Goal: Use online tool/utility: Utilize a website feature to perform a specific function

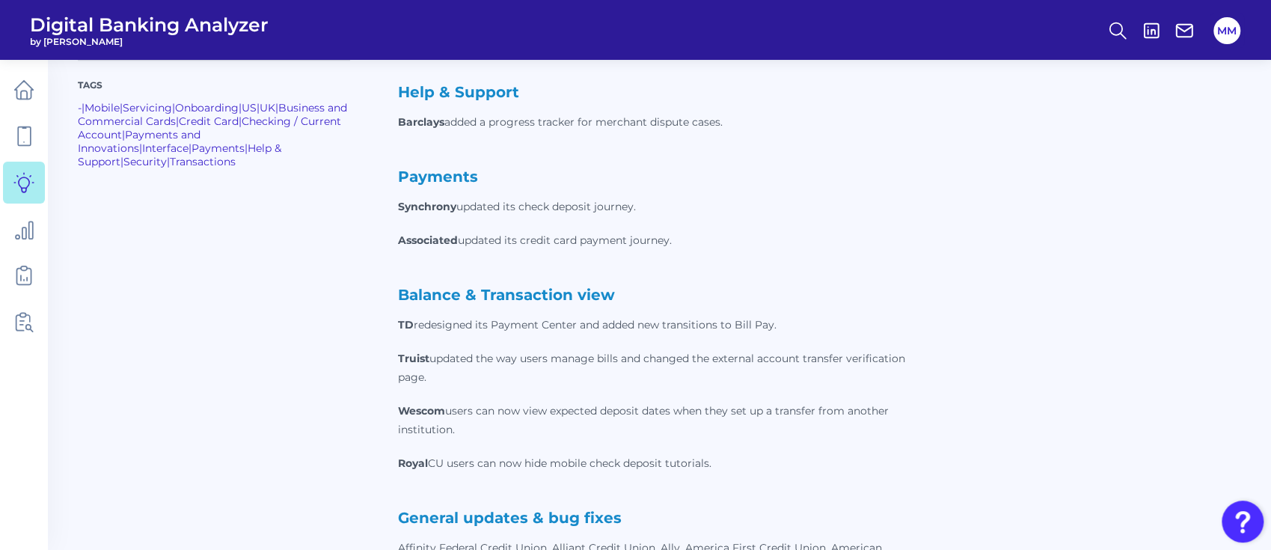
scroll to position [736, 0]
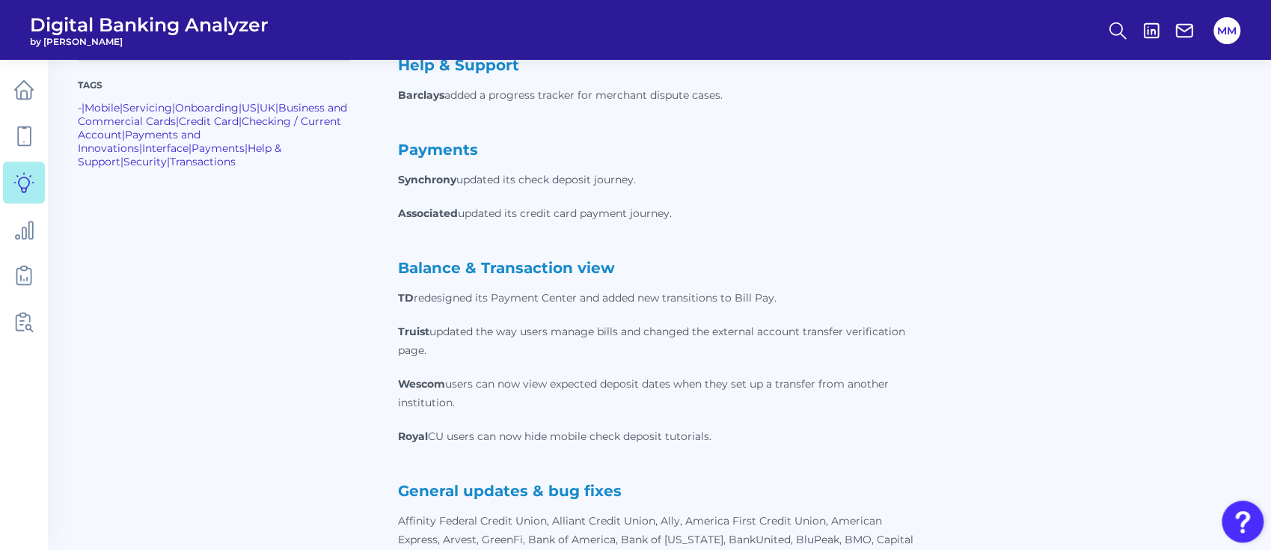
click at [513, 483] on strong "General updates & bug fixes" at bounding box center [510, 491] width 224 height 18
copy strong "General updates & bug fixes"
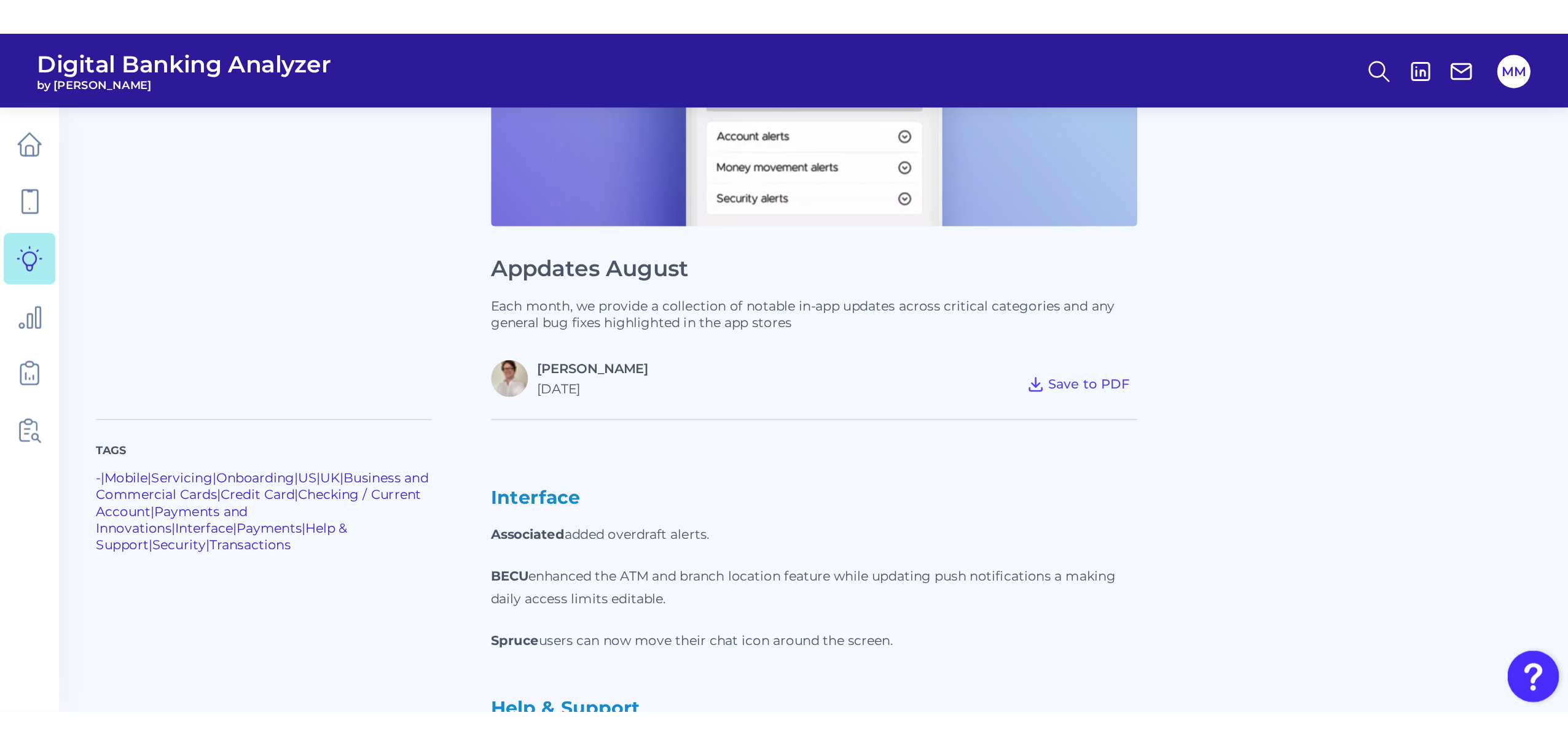
scroll to position [208, 0]
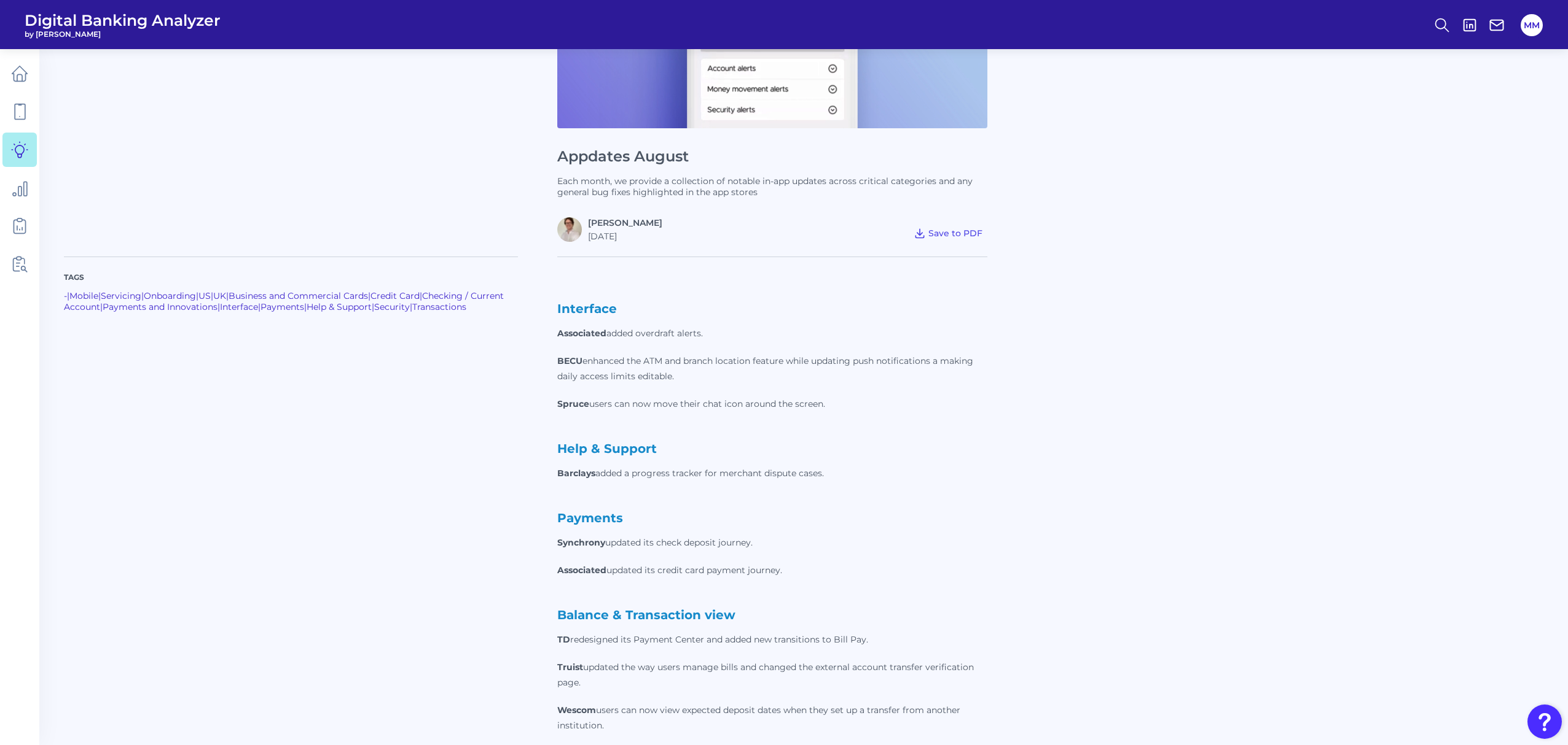
click at [38, 87] on nav at bounding box center [20, 397] width 39 height 697
click at [28, 82] on link at bounding box center [20, 74] width 34 height 34
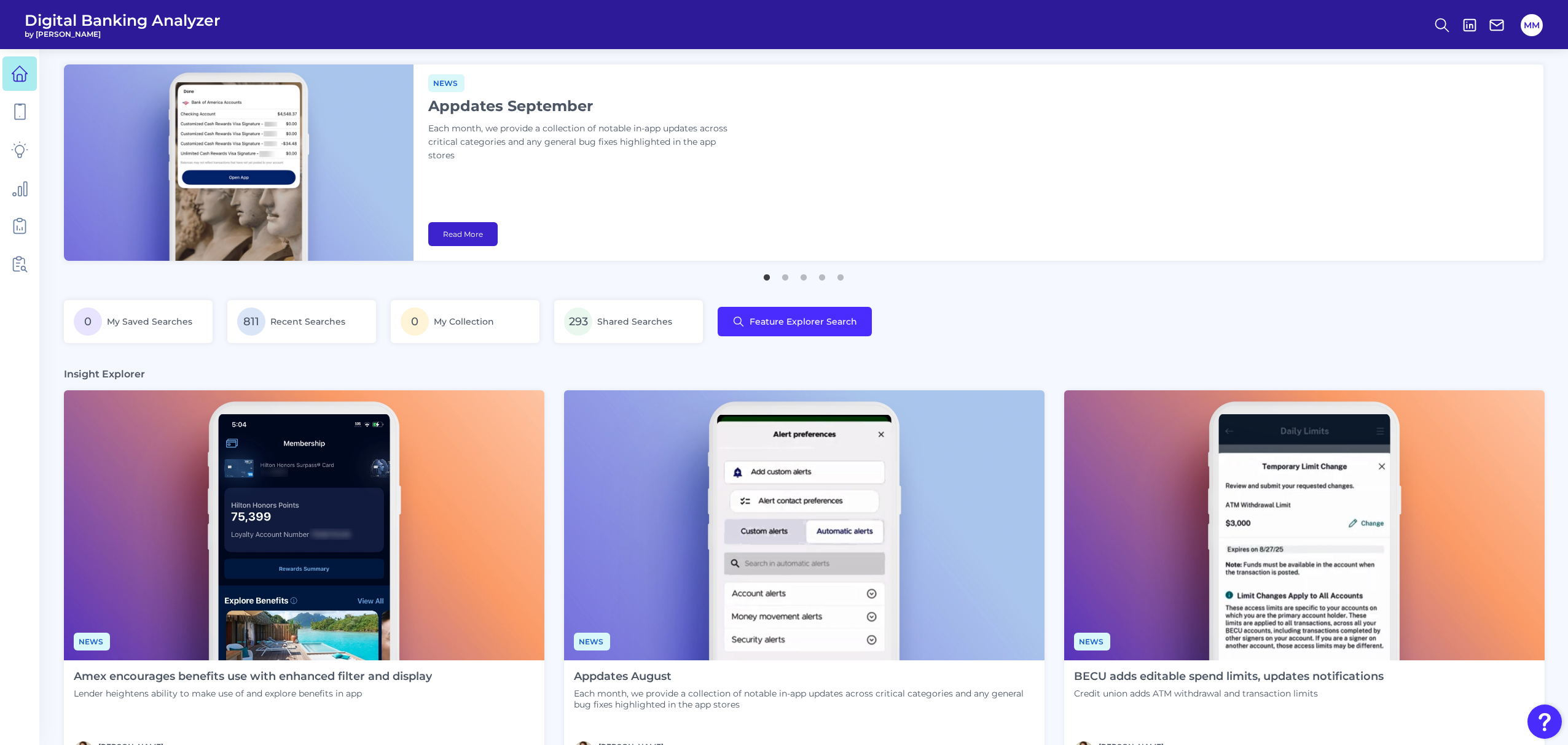
click at [457, 236] on link "Read More" at bounding box center [463, 234] width 70 height 24
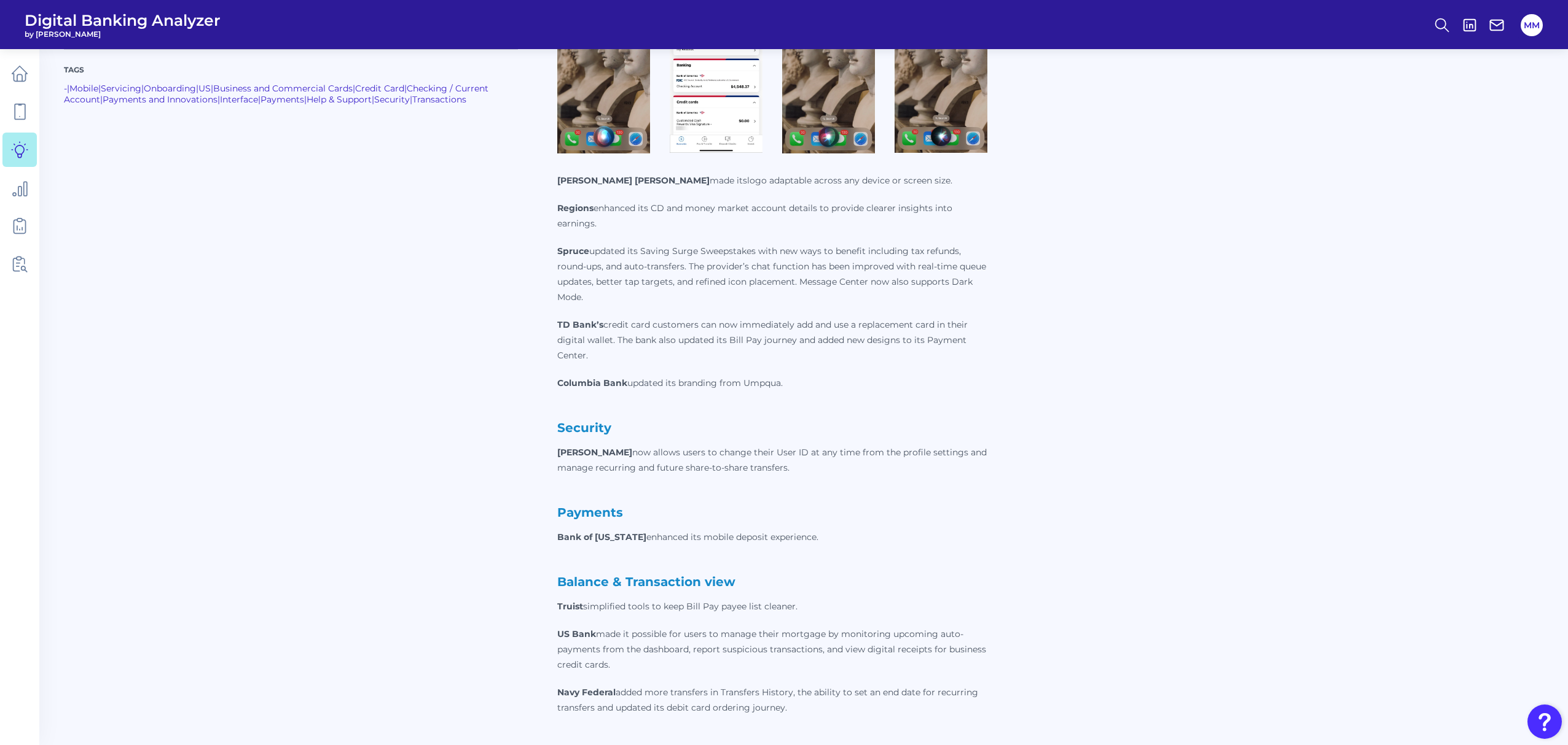
scroll to position [715, 0]
click at [23, 77] on icon at bounding box center [19, 73] width 17 height 17
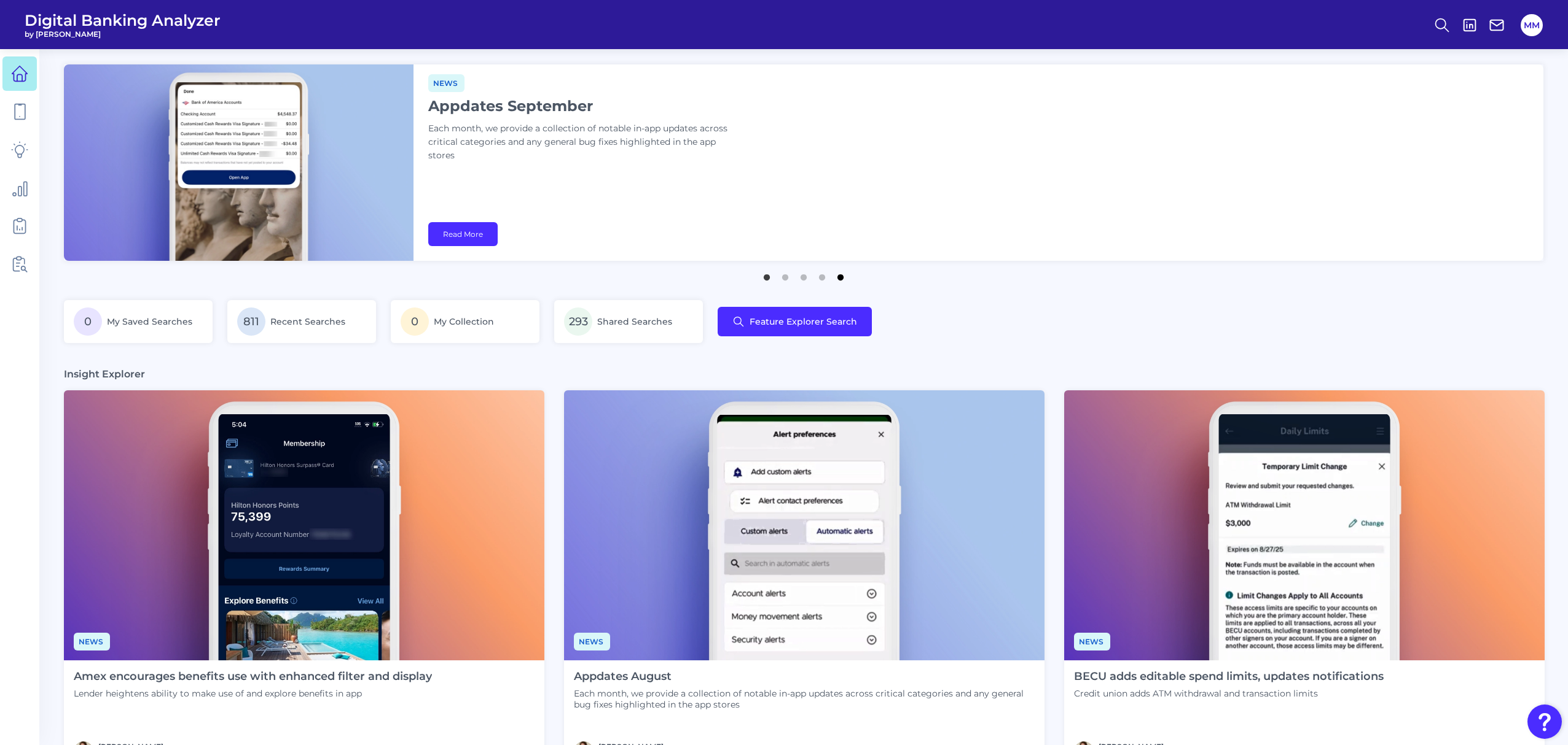
click at [839, 281] on button "5" at bounding box center [840, 274] width 12 height 12
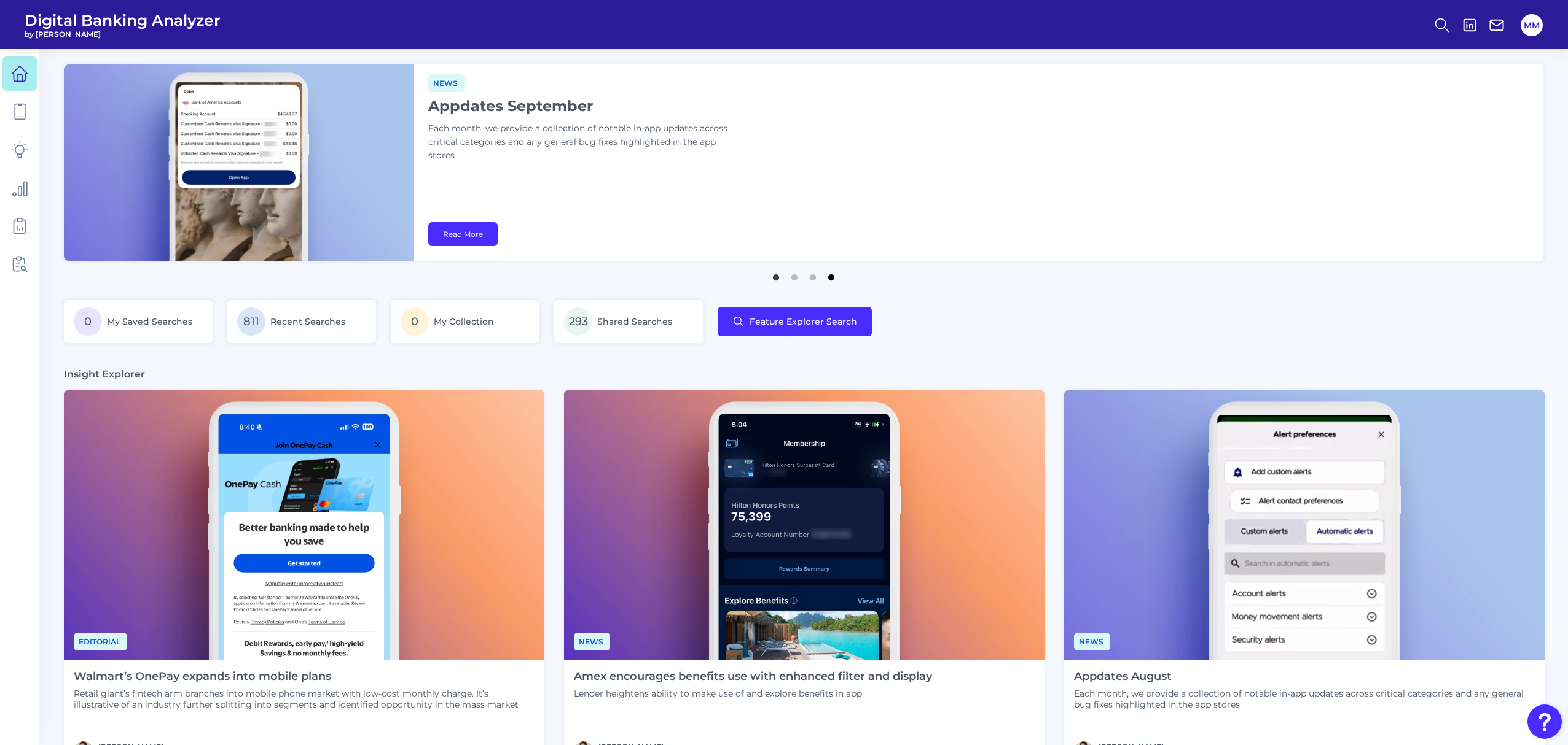
click at [832, 278] on button "4" at bounding box center [831, 274] width 12 height 12
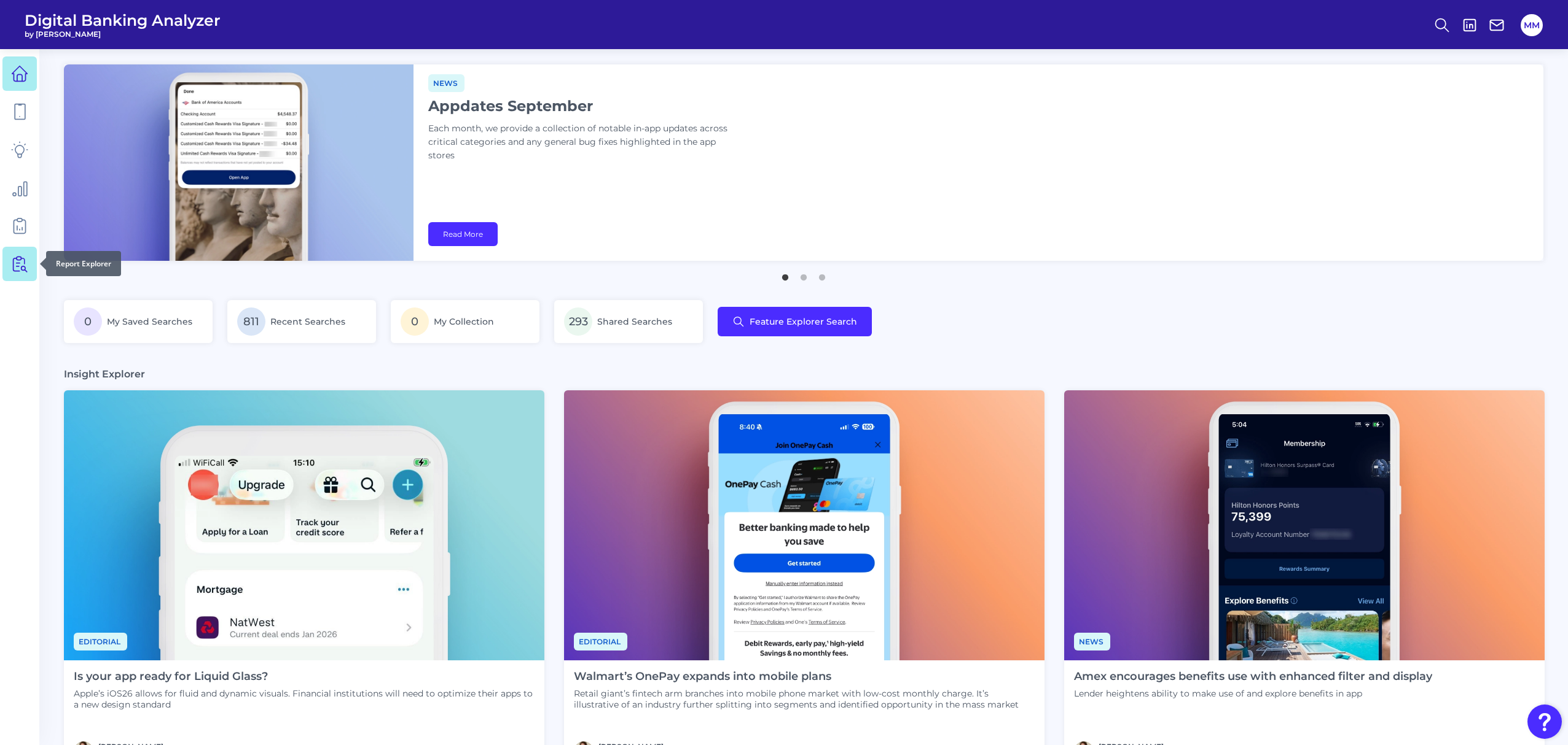
click at [18, 261] on icon at bounding box center [19, 263] width 17 height 17
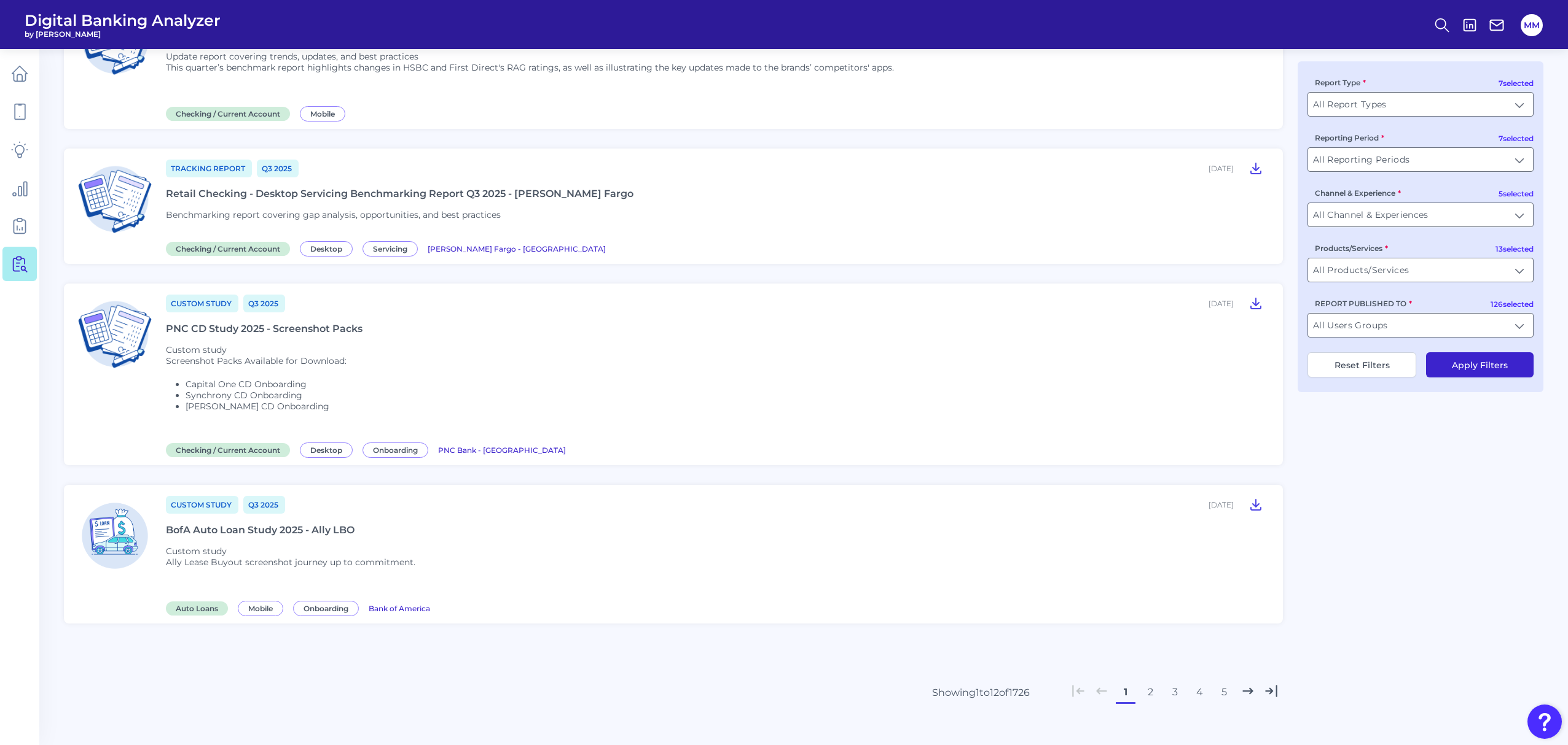
scroll to position [1346, 0]
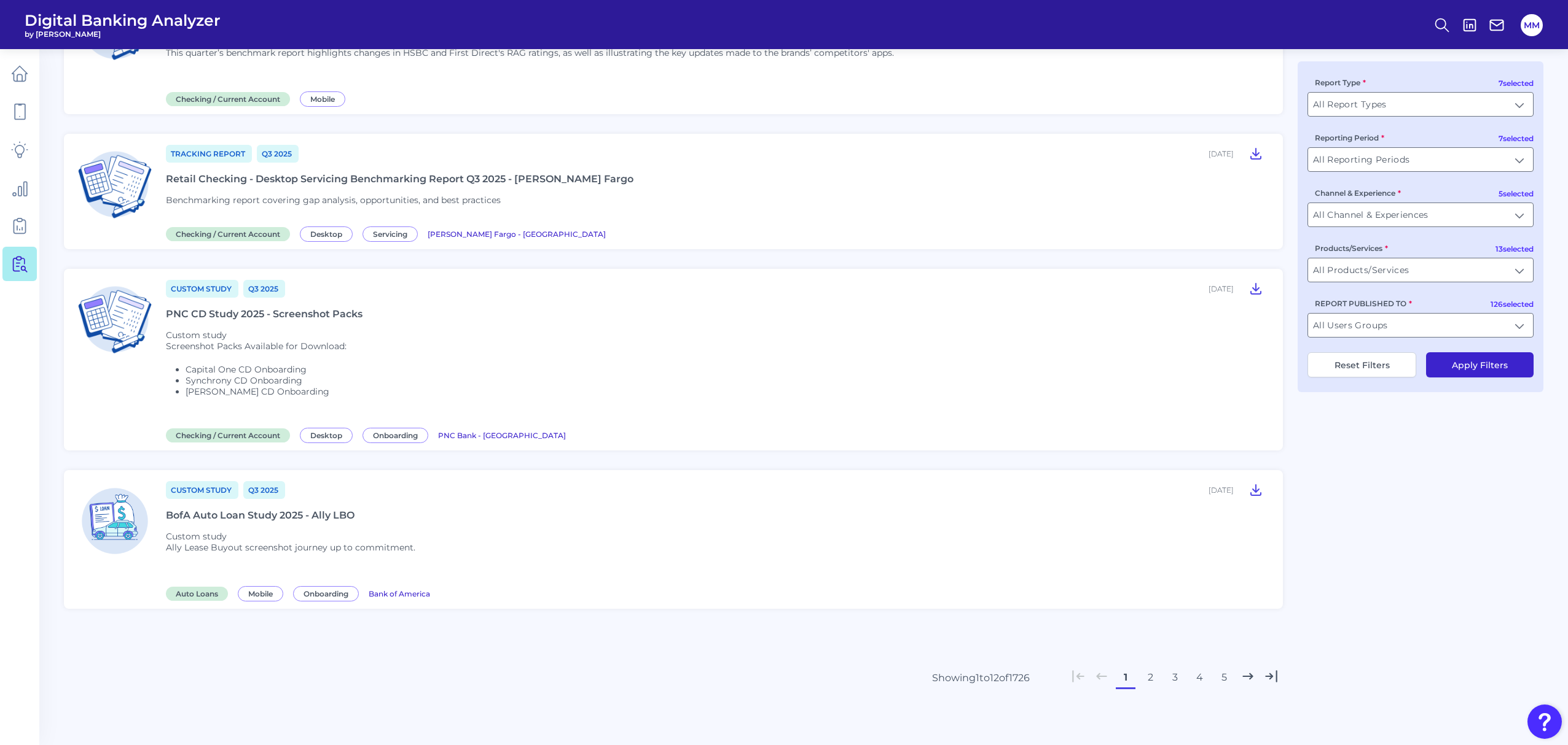
click at [1150, 681] on button "2" at bounding box center [1150, 678] width 20 height 20
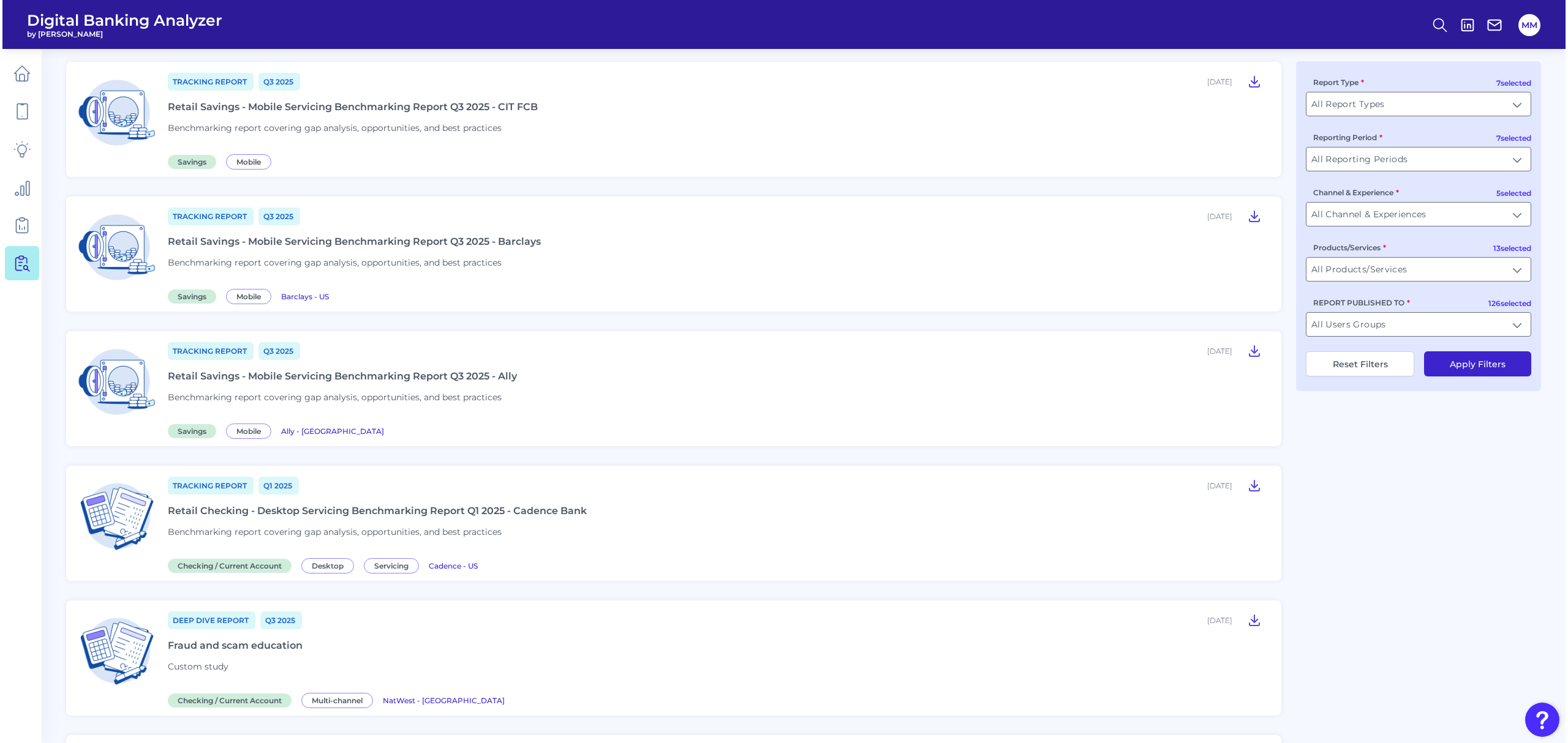
scroll to position [481, 0]
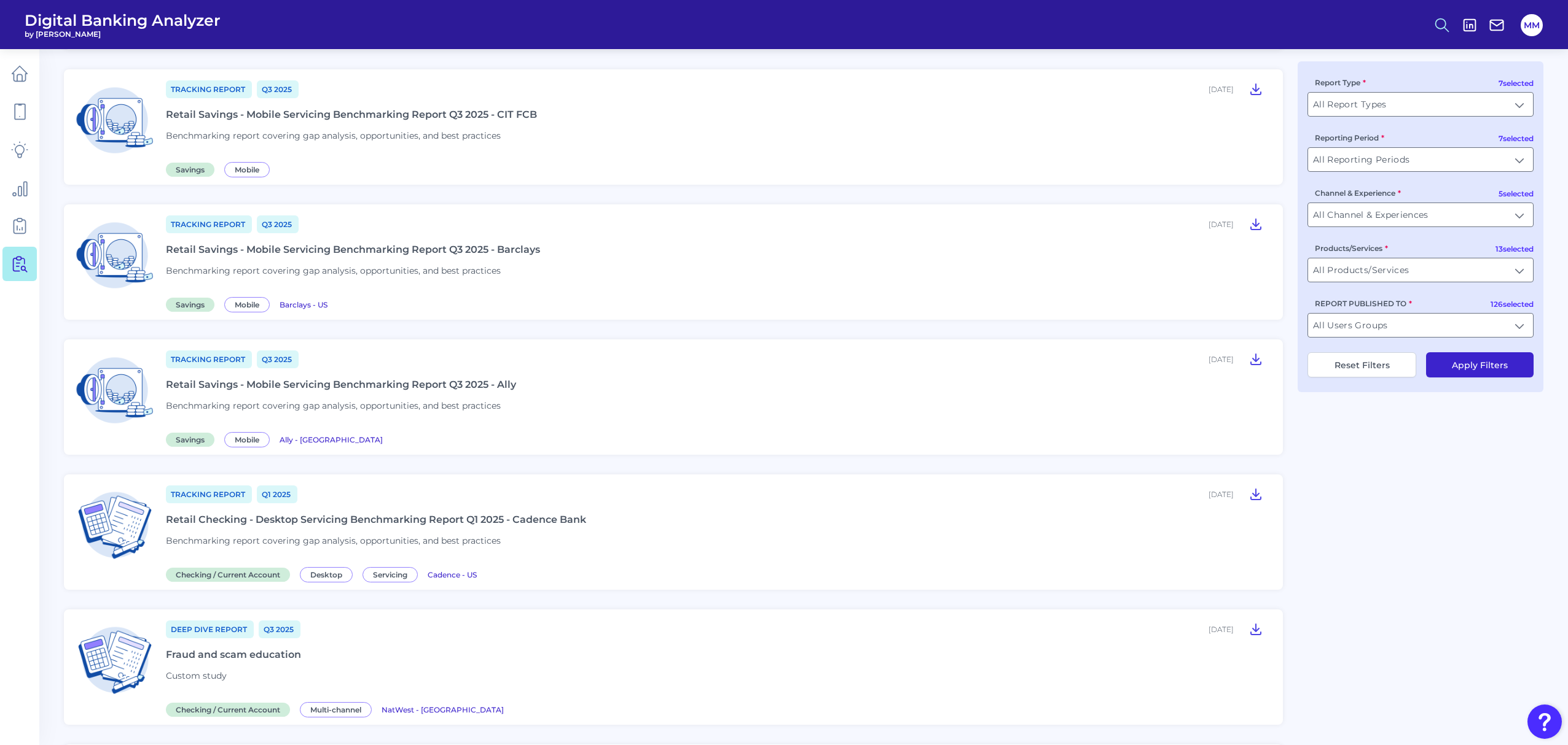
click at [1437, 22] on icon at bounding box center [1442, 25] width 17 height 17
click at [1401, 94] on button "Feature Explorer Search" at bounding box center [1382, 89] width 148 height 30
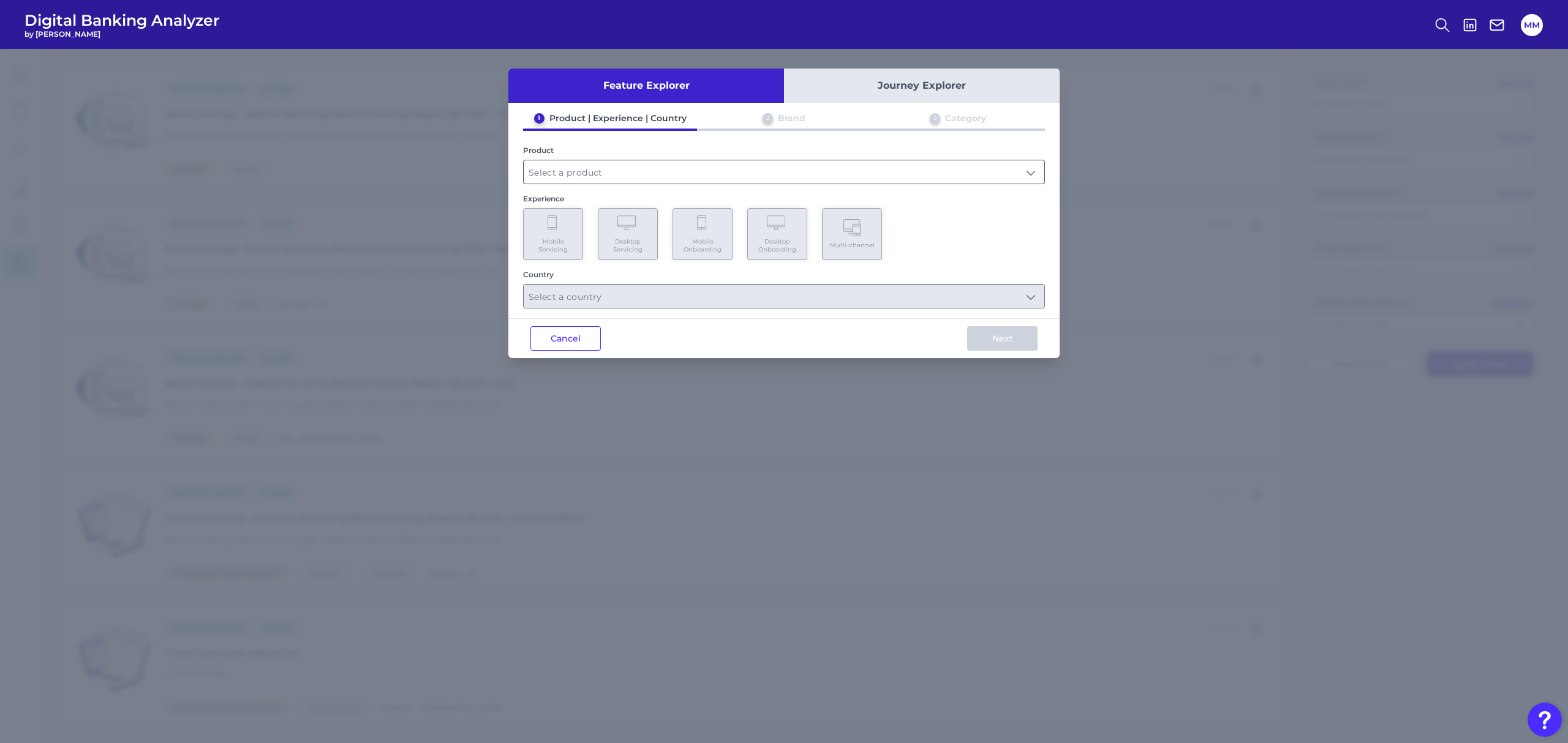
click at [980, 177] on input "text" at bounding box center [784, 172] width 520 height 23
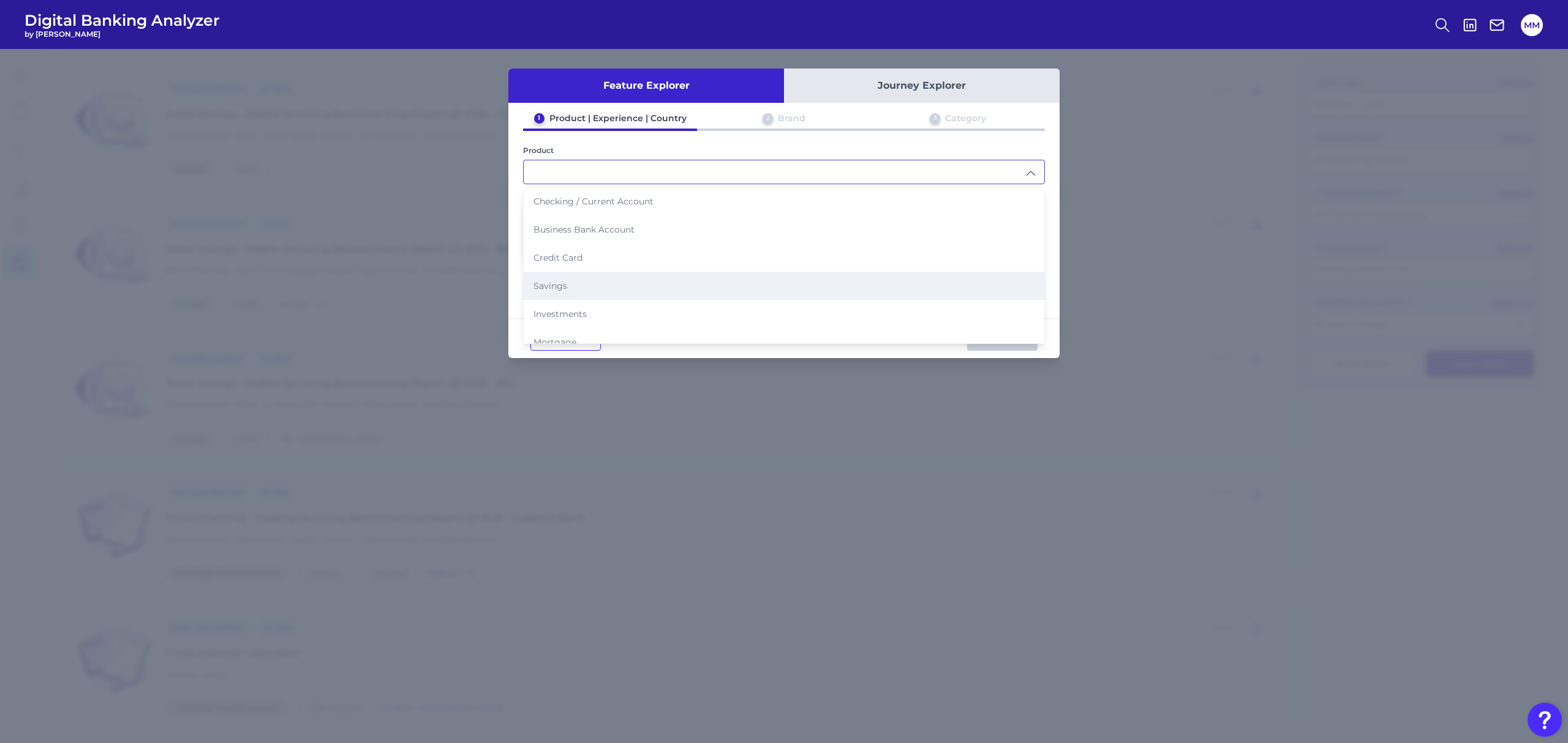
click at [640, 281] on li "Savings" at bounding box center [784, 286] width 520 height 28
type input "Savings"
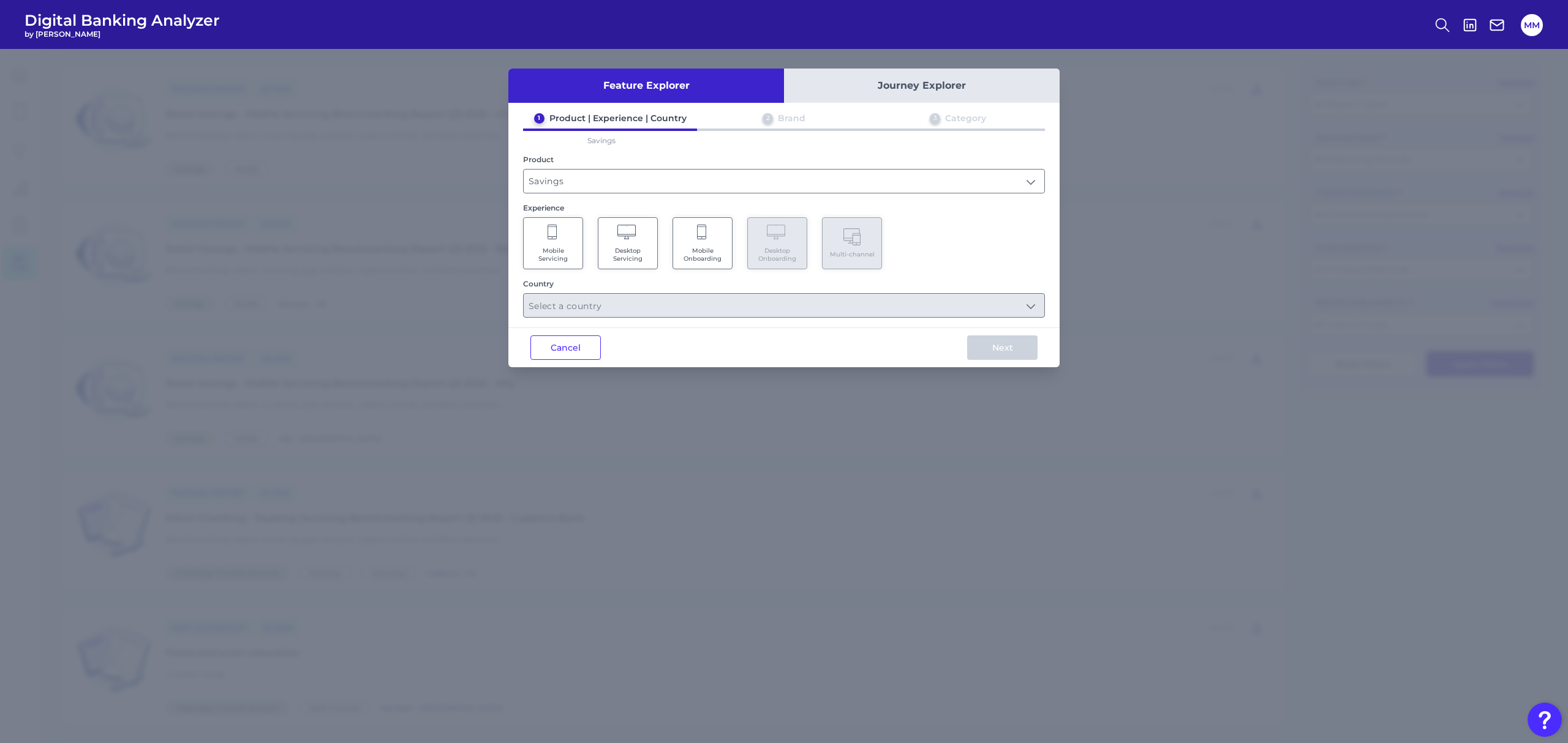
click at [568, 245] on Servicing "Mobile Servicing" at bounding box center [552, 244] width 60 height 52
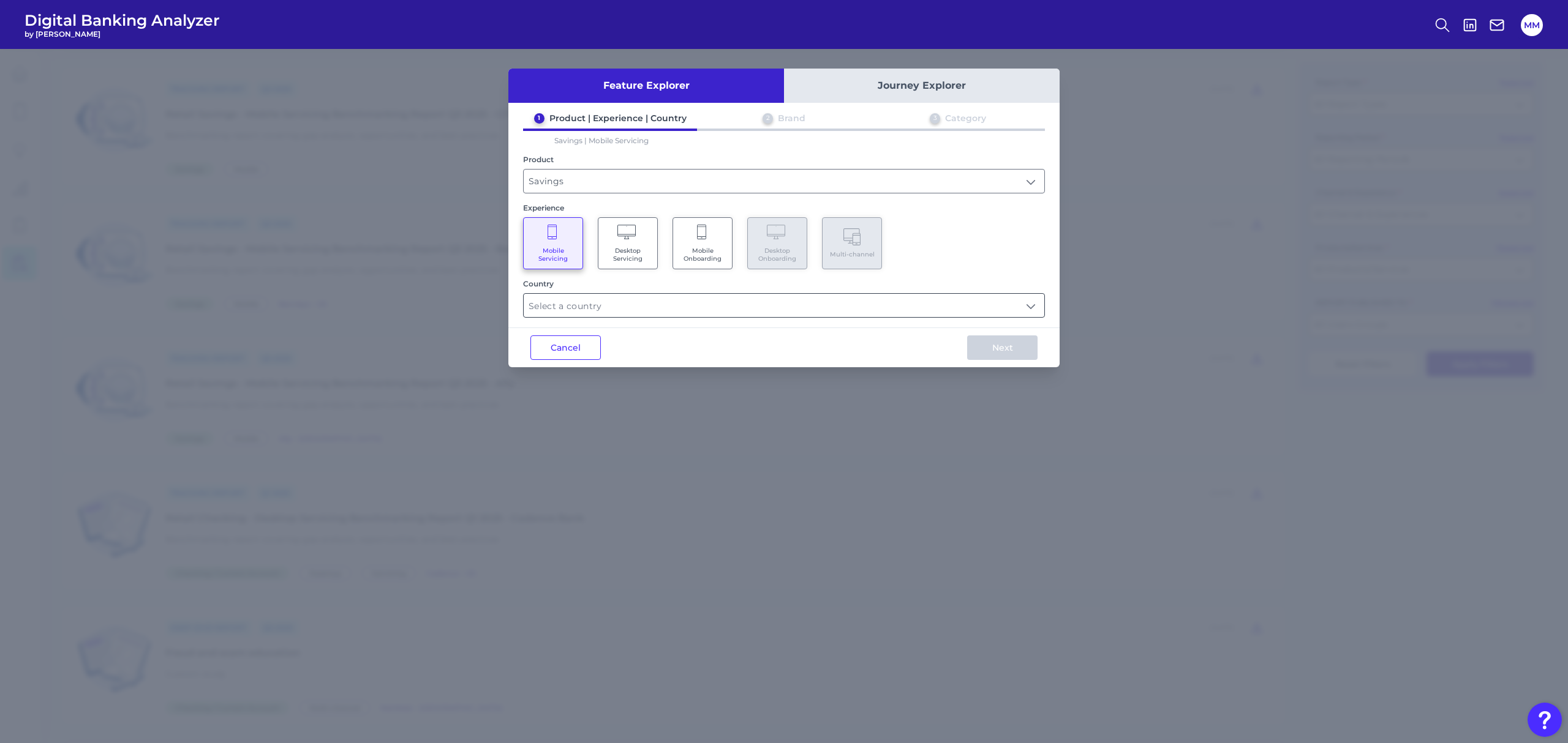
click at [640, 315] on input "text" at bounding box center [784, 305] width 520 height 23
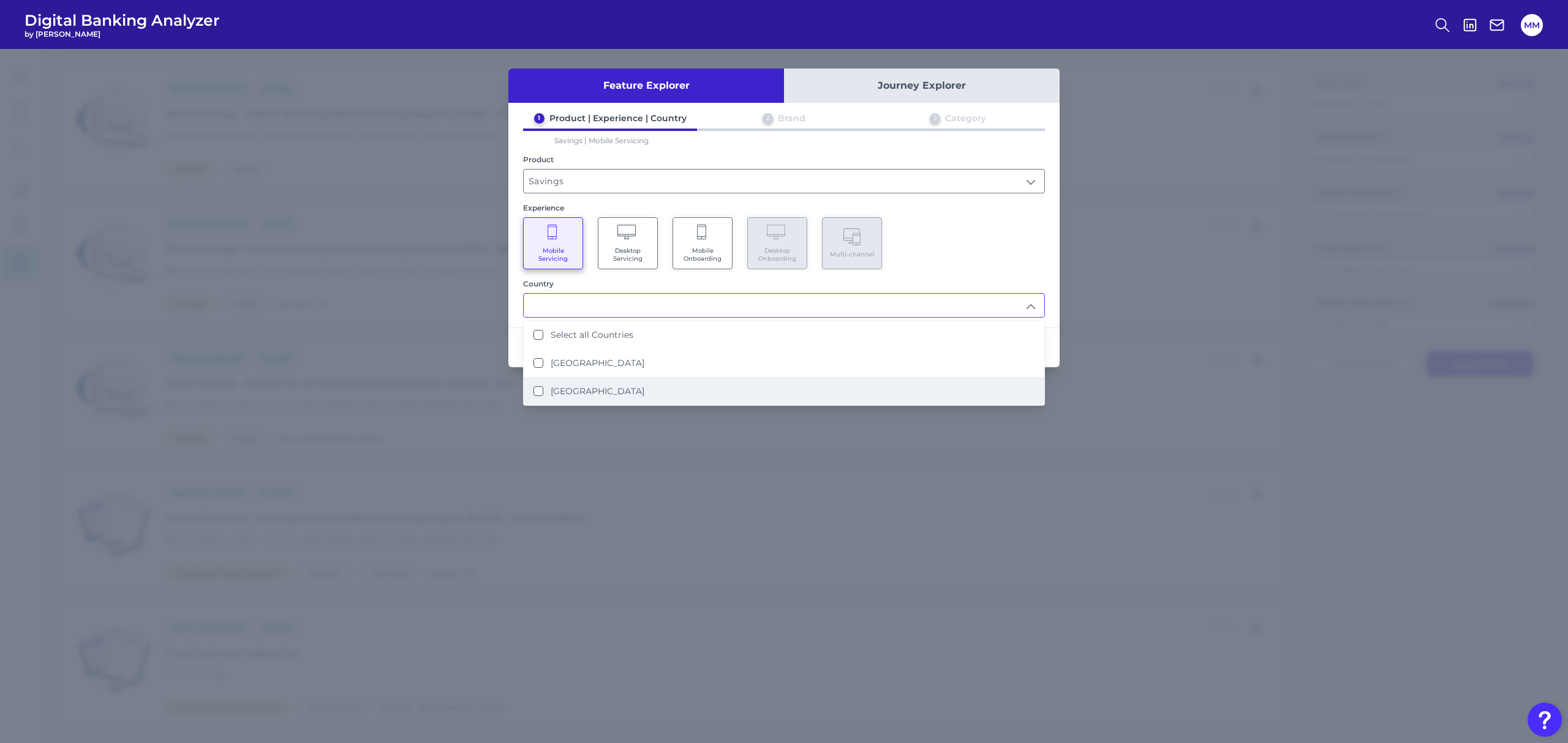
click at [610, 385] on li "[GEOGRAPHIC_DATA]" at bounding box center [784, 391] width 520 height 28
type input "[GEOGRAPHIC_DATA]"
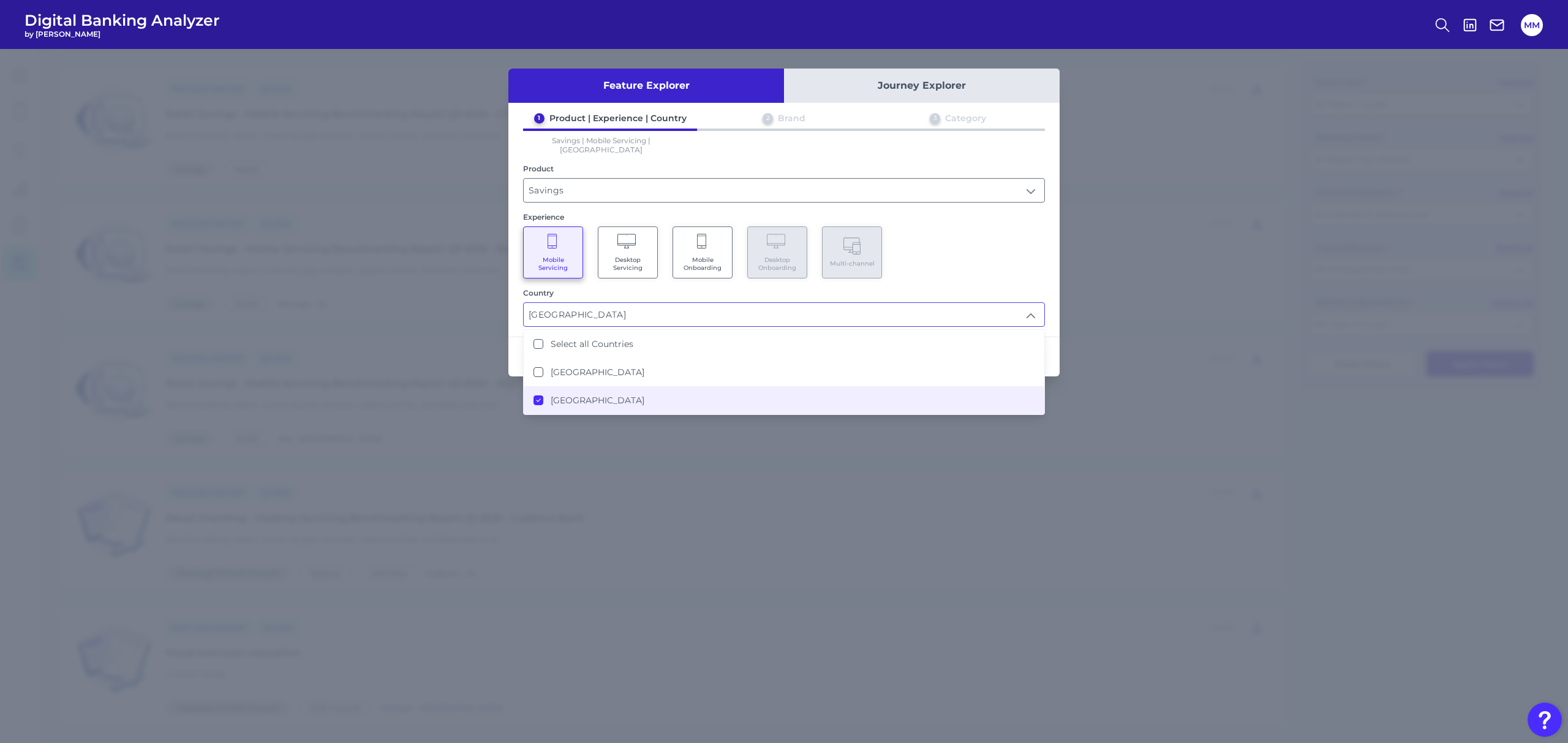
click at [1018, 227] on div "Mobile Servicing Desktop Servicing Mobile Onboarding Desktop Onboarding Multi-c…" at bounding box center [784, 253] width 522 height 52
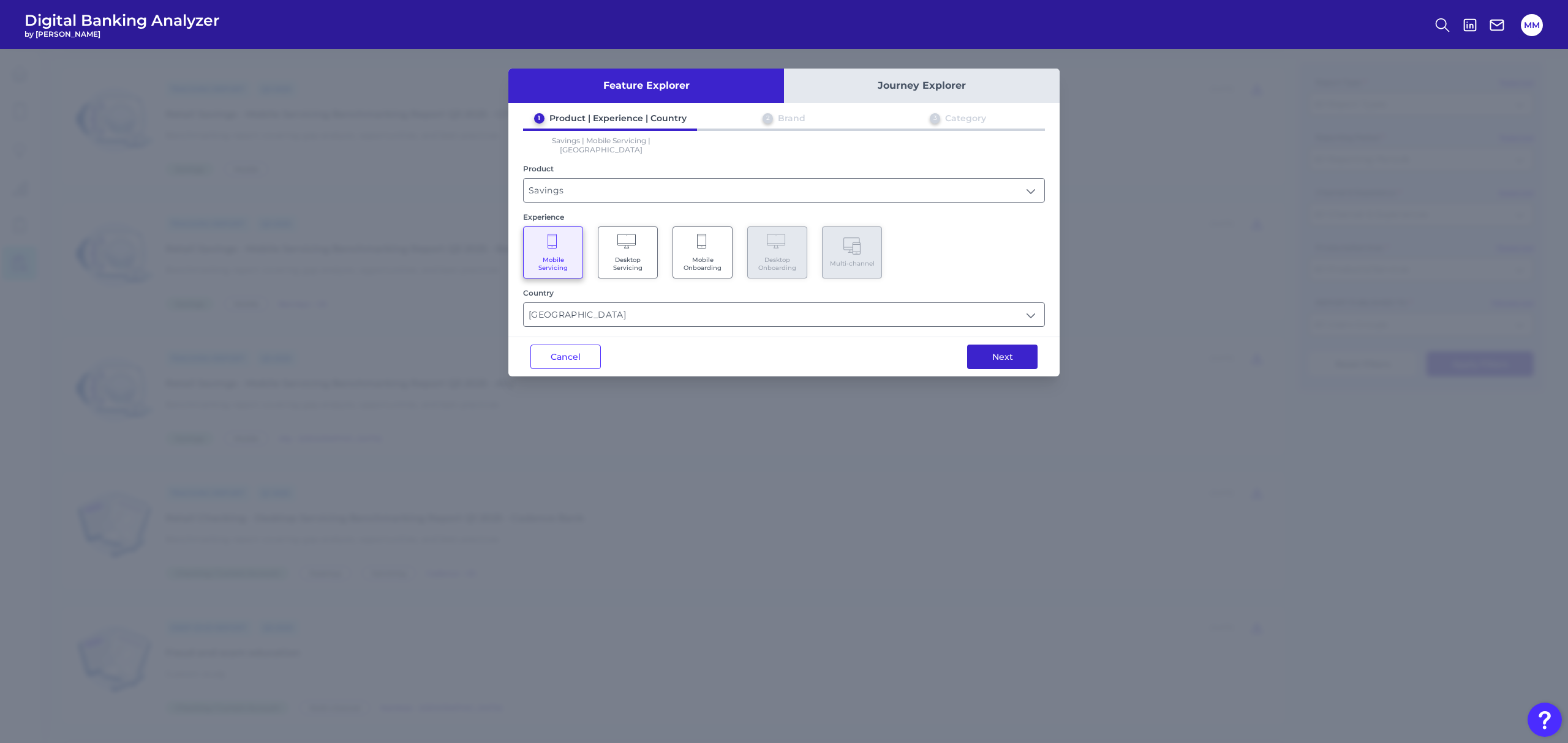
click at [1000, 351] on button "Next" at bounding box center [1003, 357] width 70 height 25
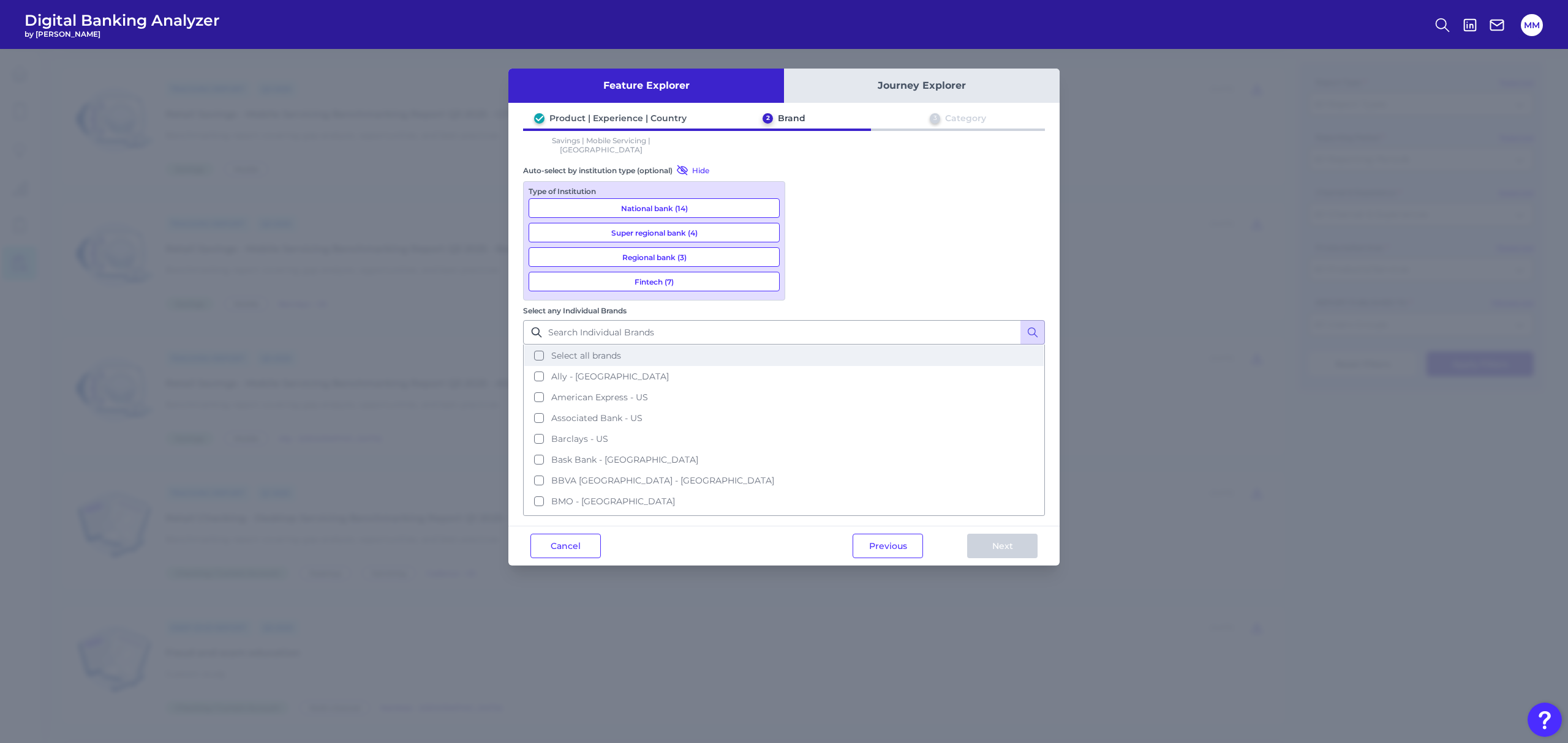
click at [804, 345] on button "Select all brands" at bounding box center [784, 355] width 520 height 20
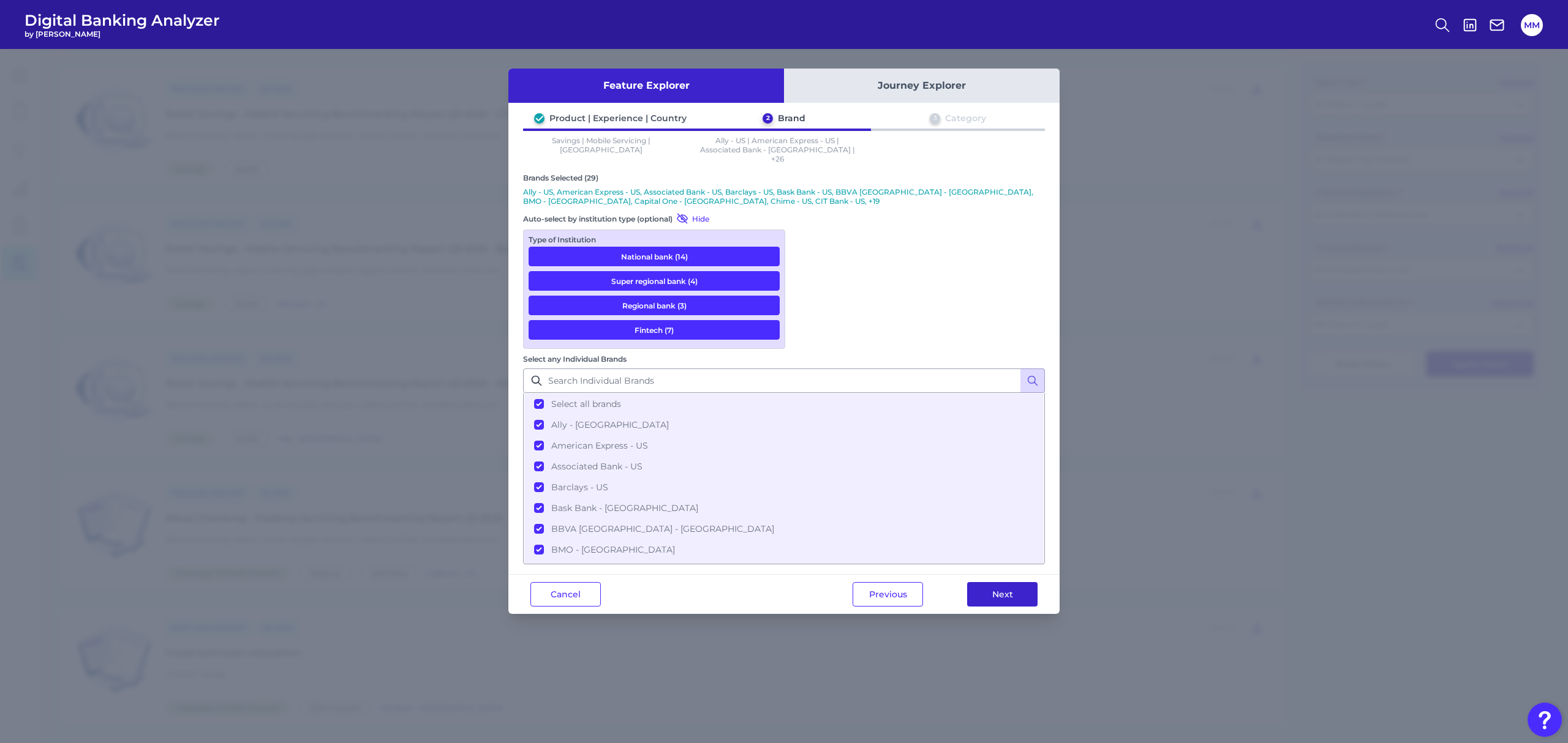
click at [998, 583] on button "Next" at bounding box center [1003, 595] width 70 height 25
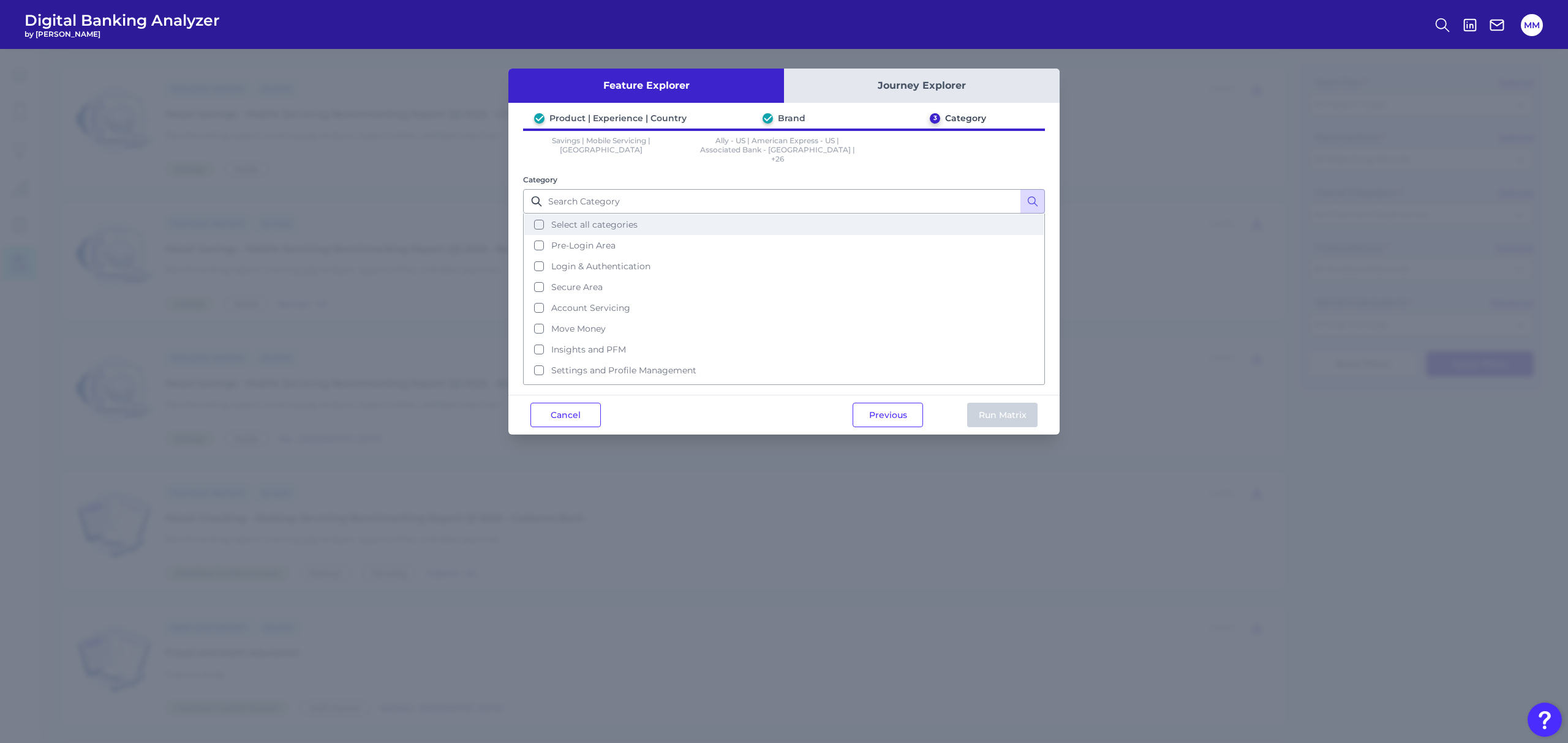
click at [540, 214] on button "Select all categories" at bounding box center [784, 224] width 520 height 20
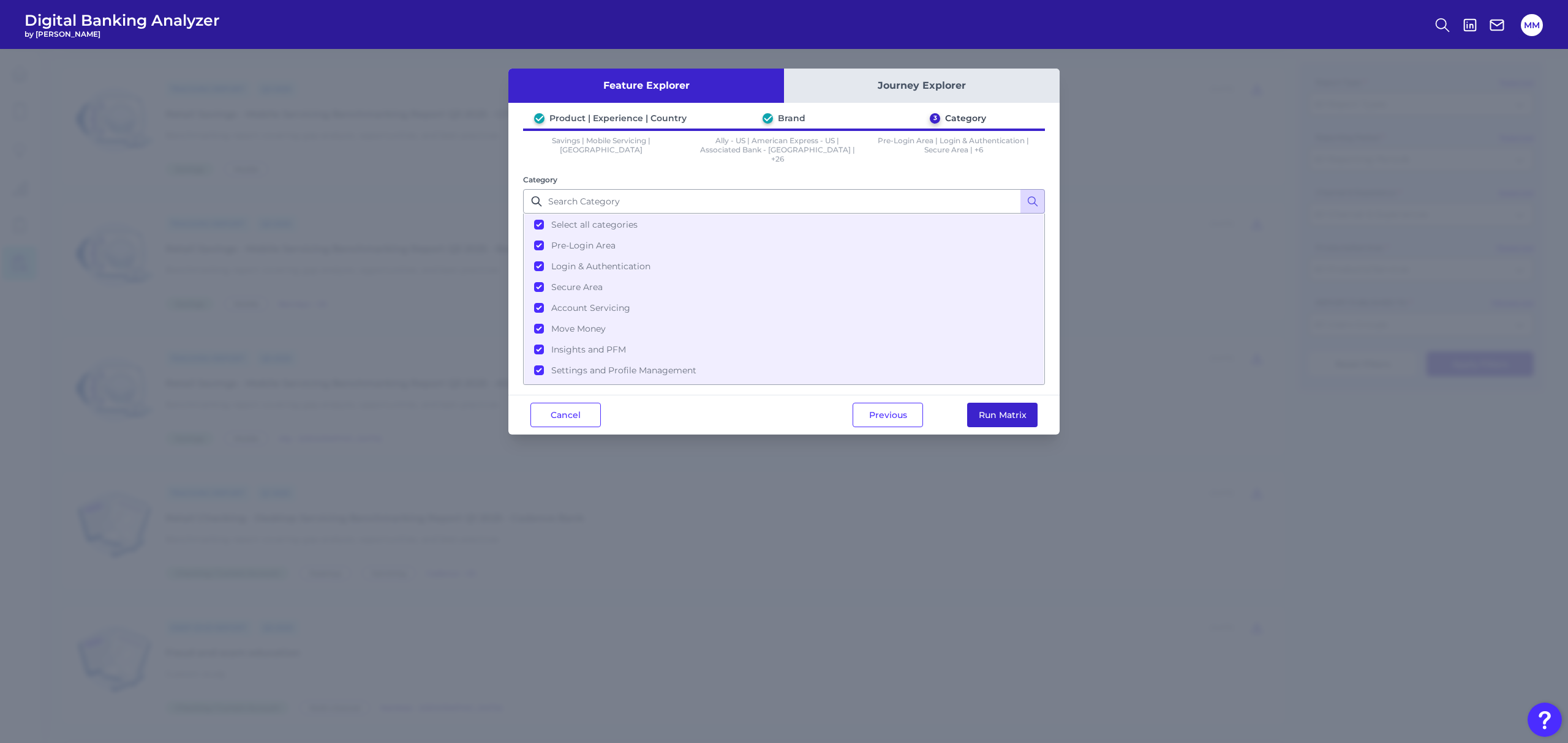
click at [989, 408] on button "Run Matrix" at bounding box center [1003, 415] width 70 height 25
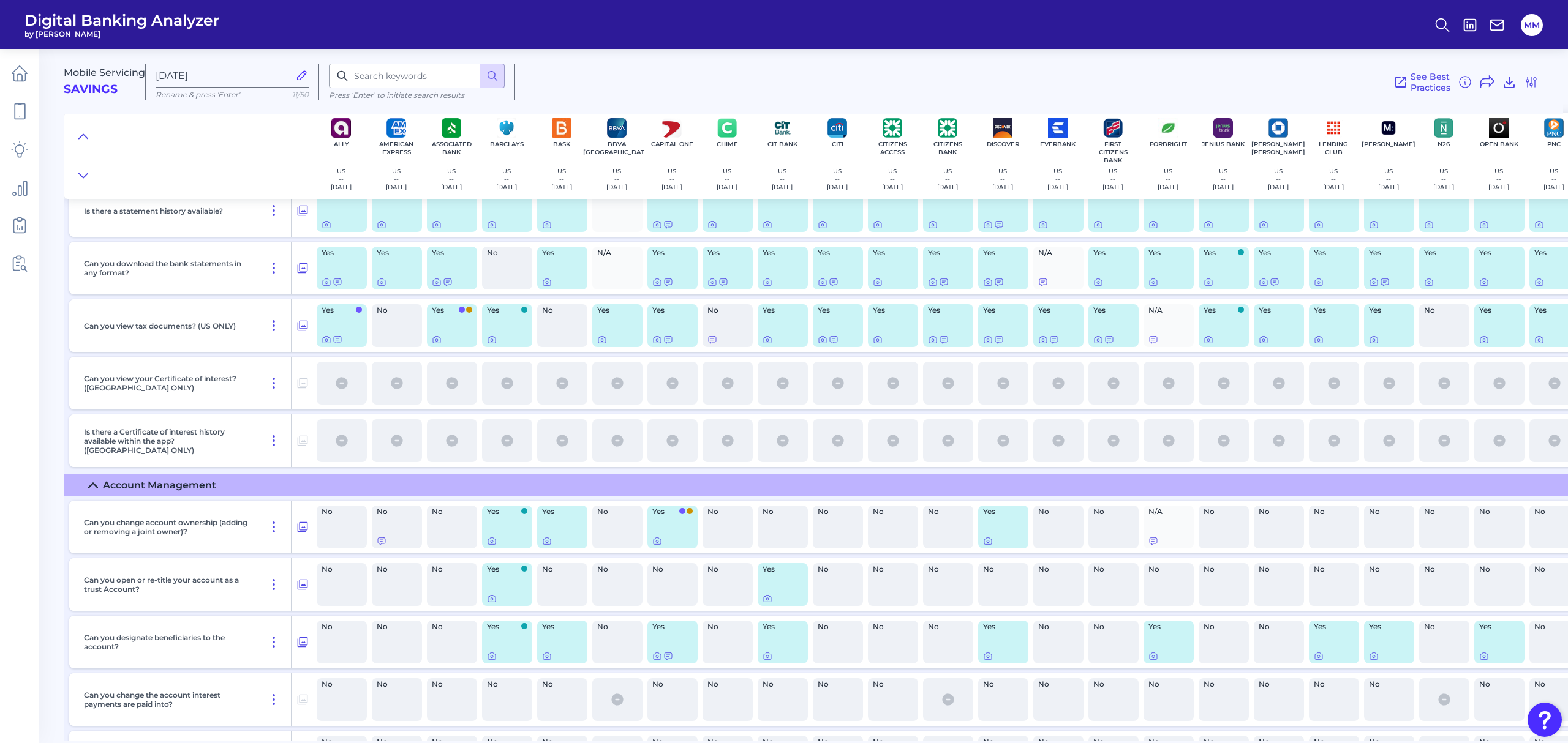
scroll to position [9283, 0]
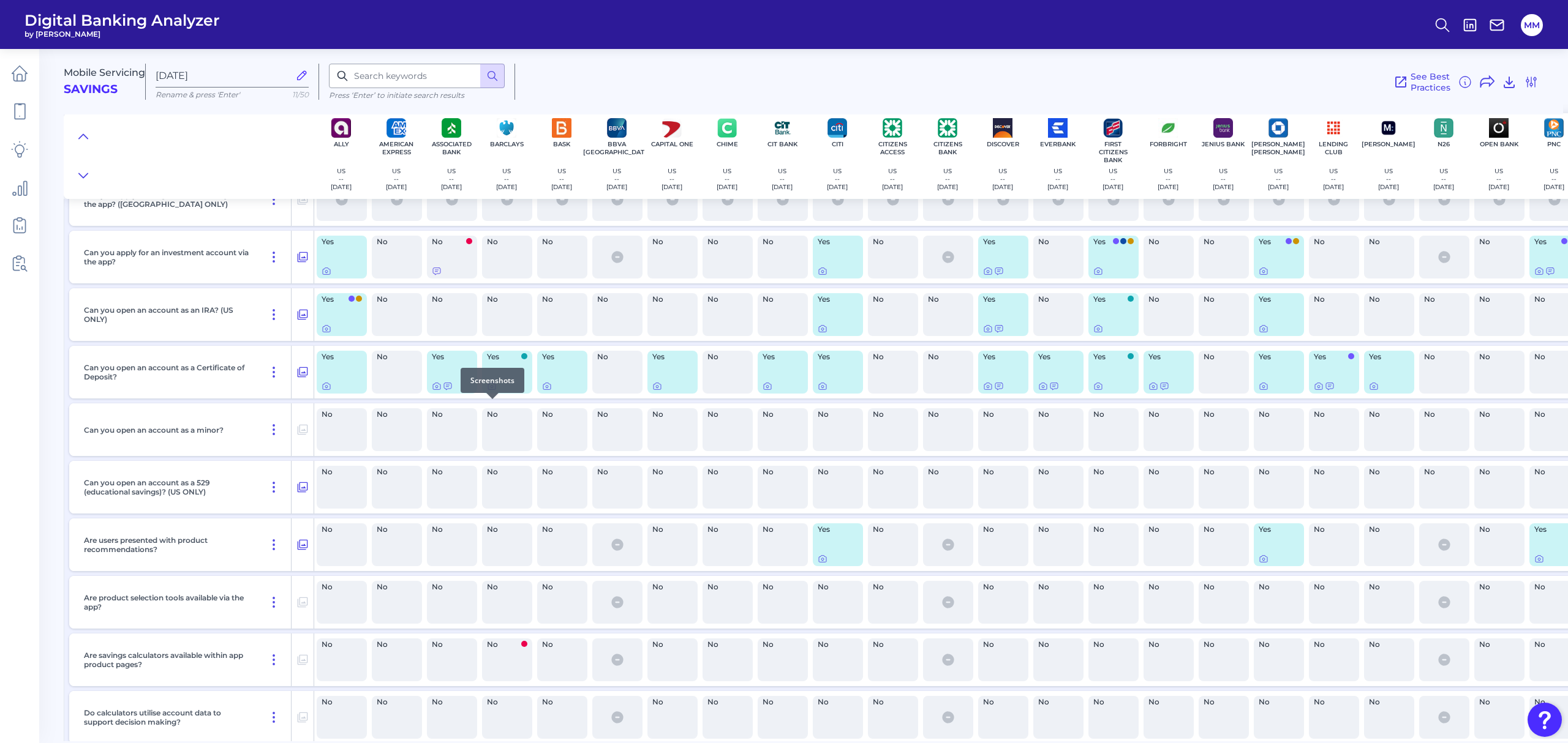
click at [490, 391] on icon at bounding box center [492, 386] width 10 height 10
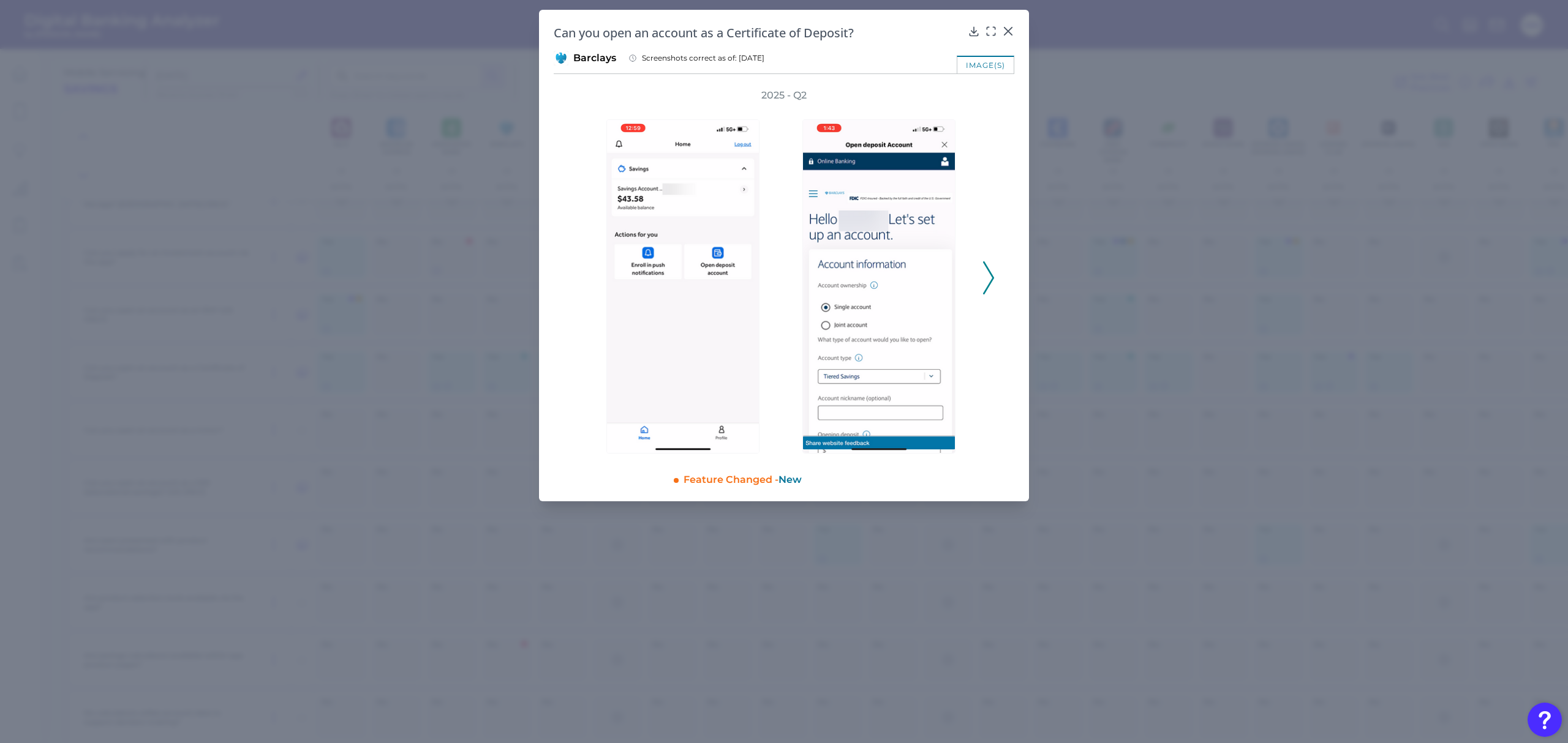
click at [985, 279] on icon at bounding box center [988, 278] width 11 height 33
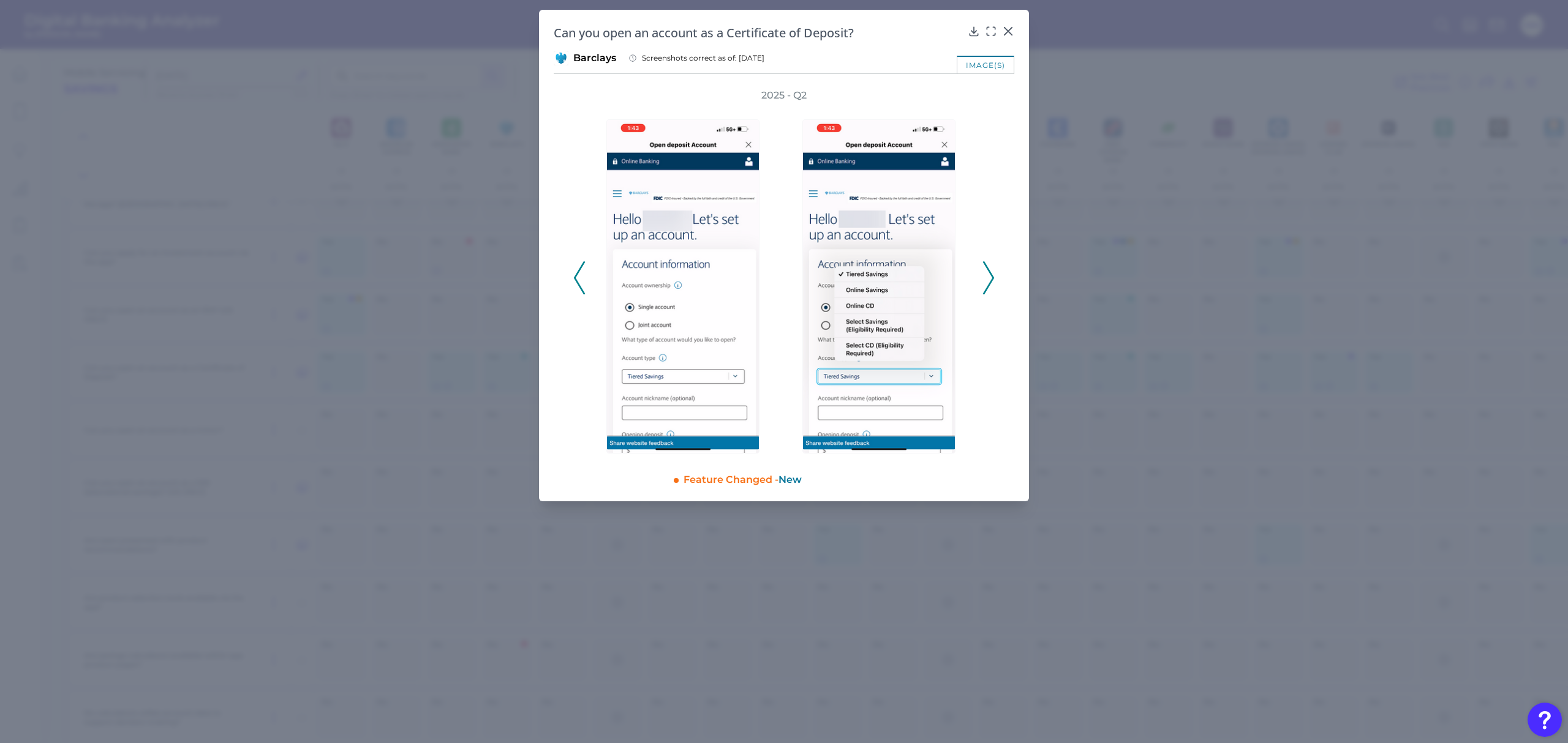
click at [985, 279] on icon at bounding box center [988, 278] width 11 height 33
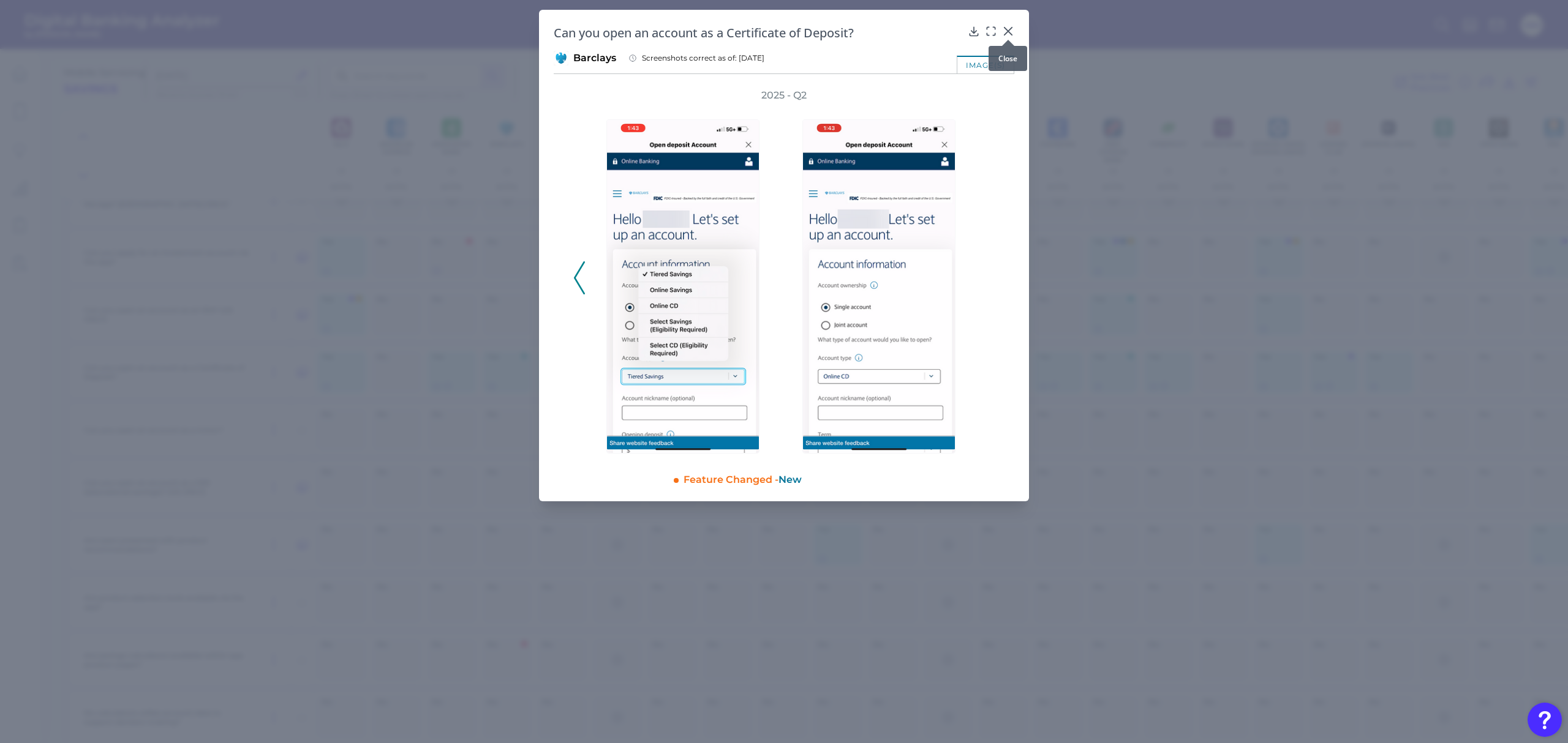
click at [1003, 33] on icon at bounding box center [1007, 31] width 12 height 12
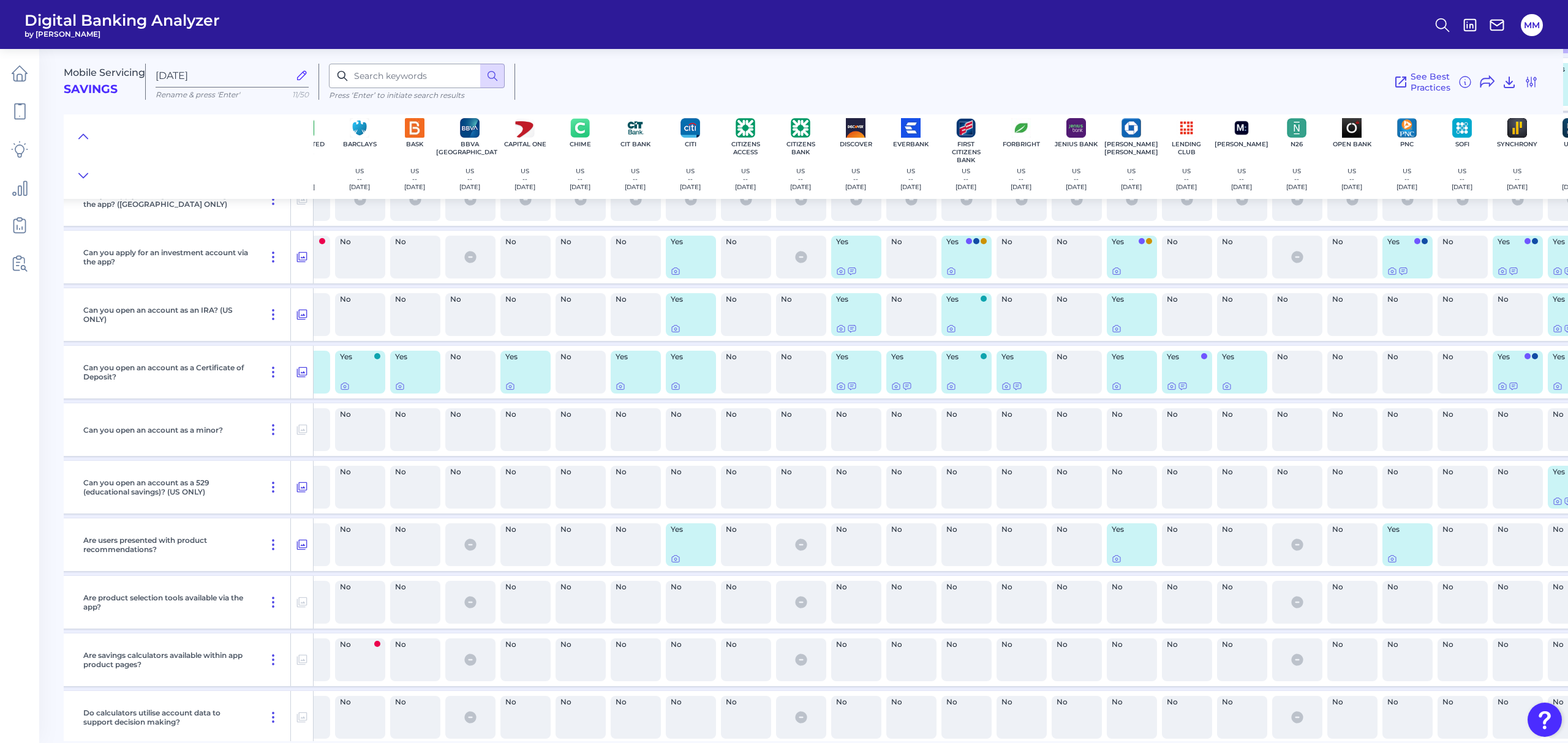
scroll to position [9283, 147]
click at [952, 391] on icon at bounding box center [950, 386] width 10 height 10
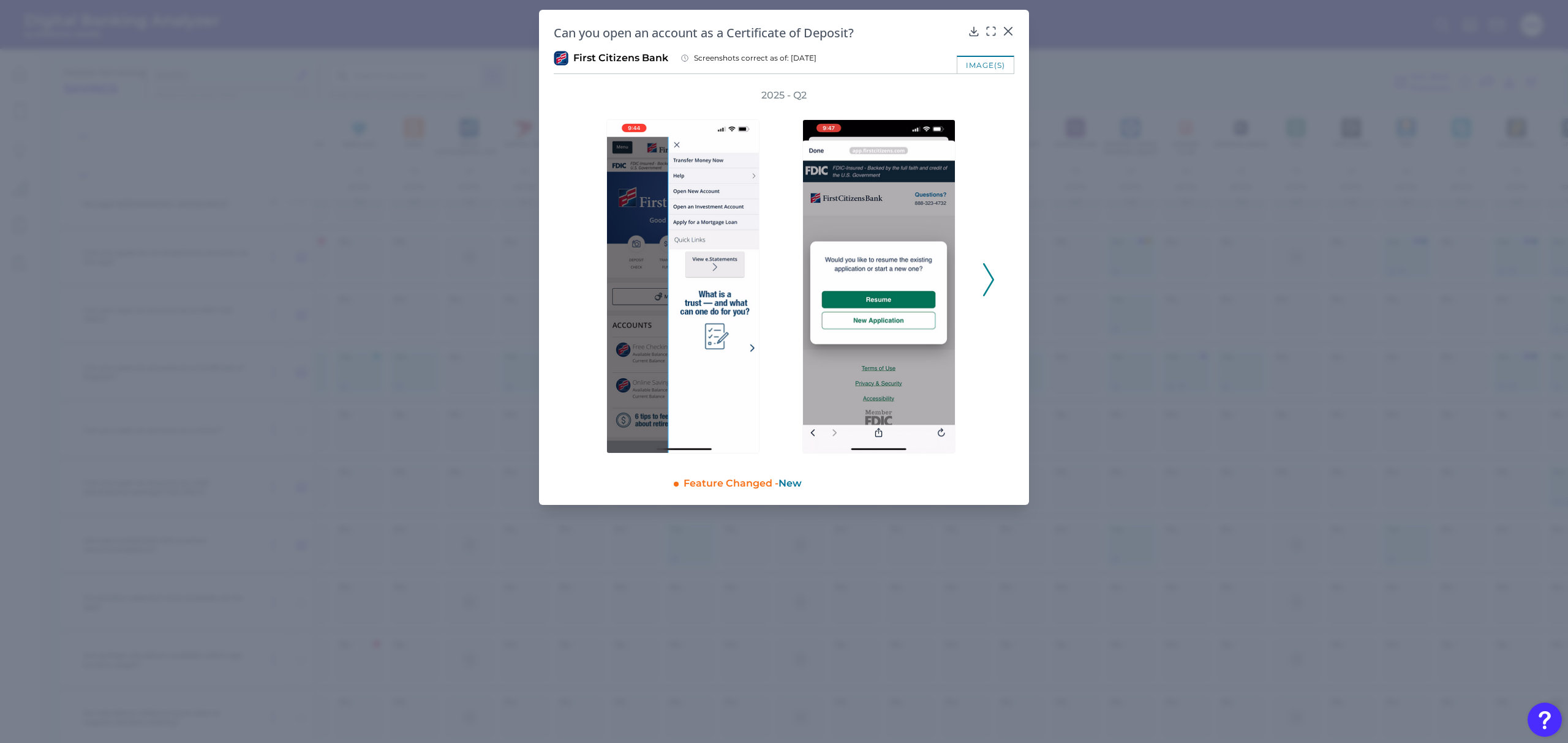
click at [987, 283] on icon at bounding box center [988, 280] width 11 height 33
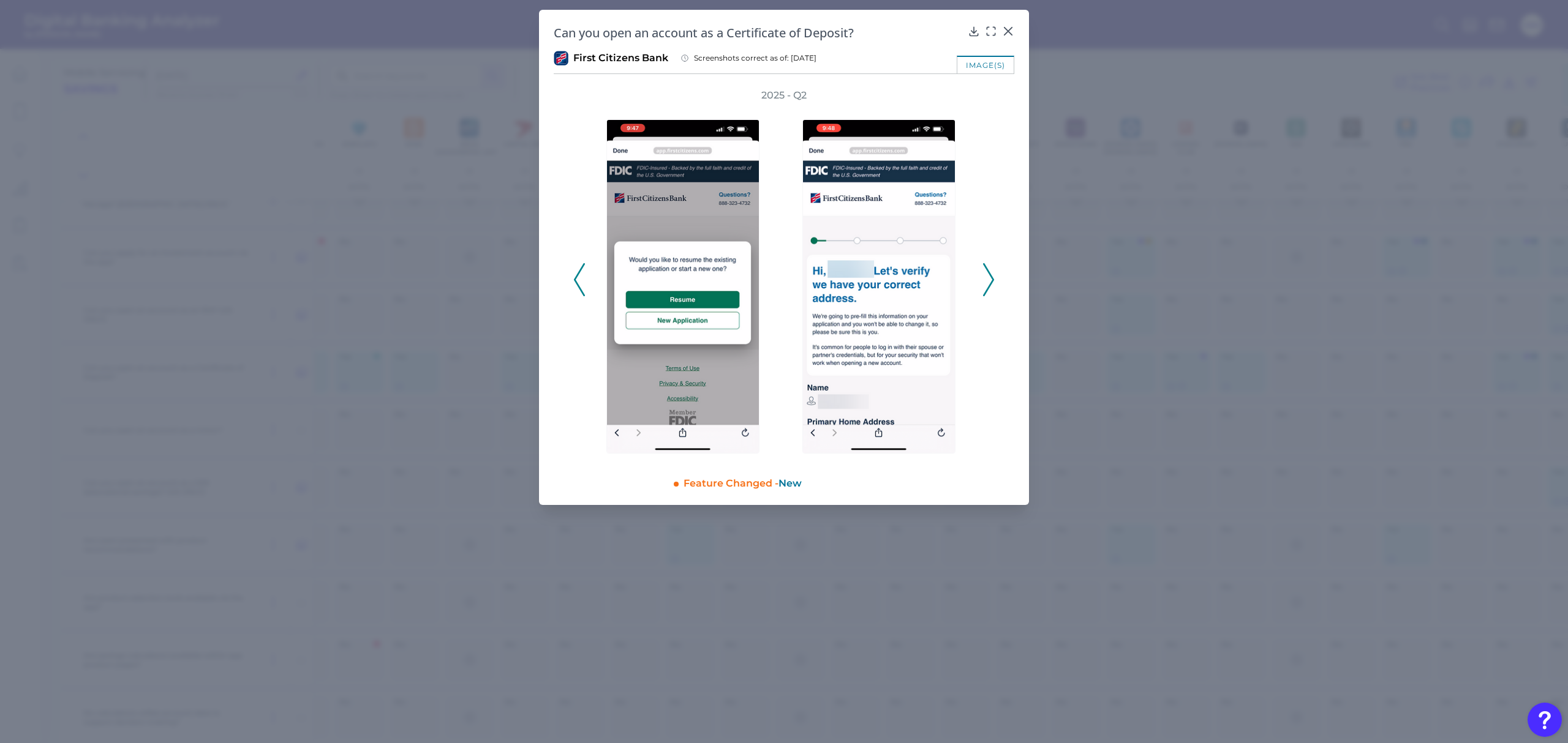
click at [987, 283] on icon at bounding box center [988, 280] width 11 height 33
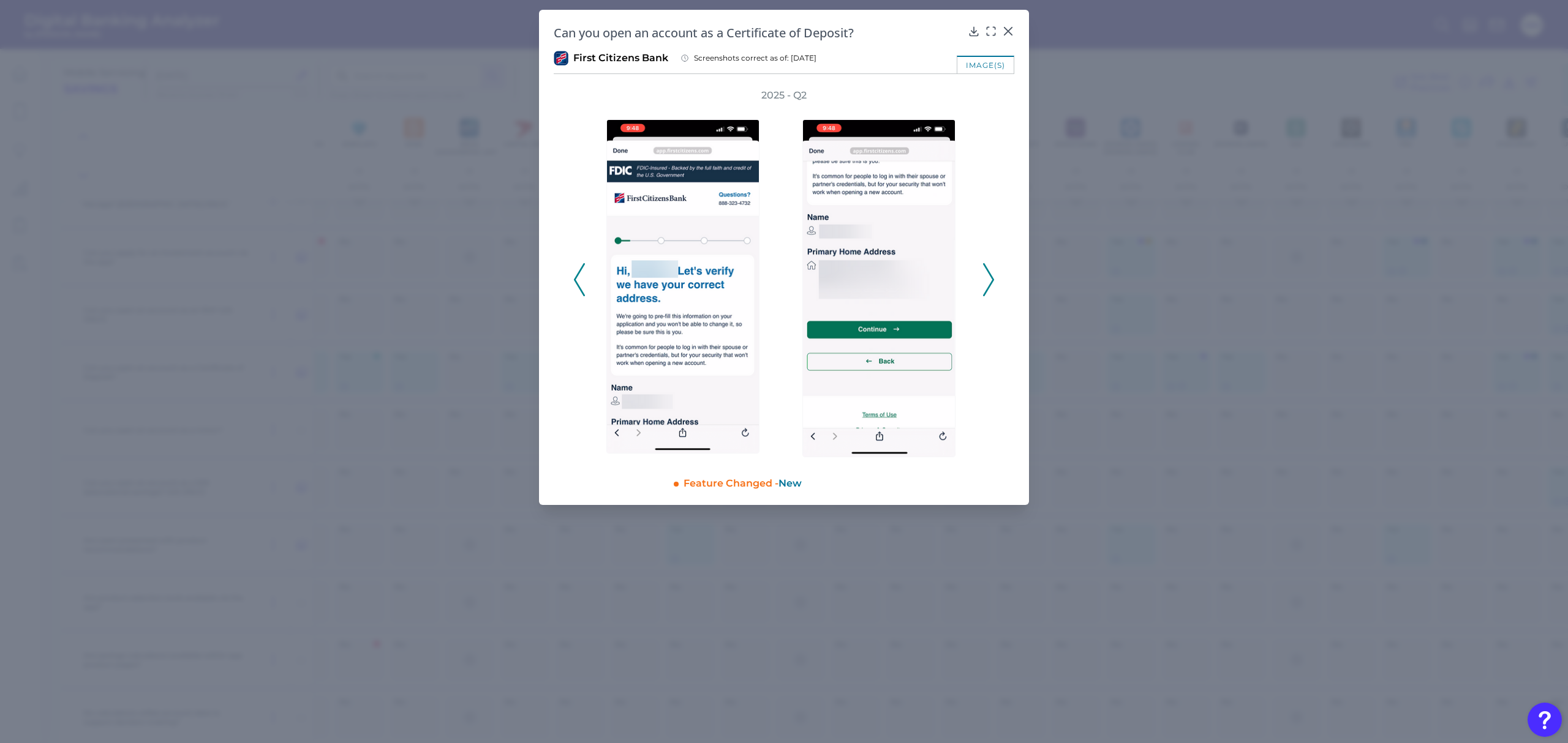
click at [987, 283] on icon at bounding box center [988, 280] width 11 height 33
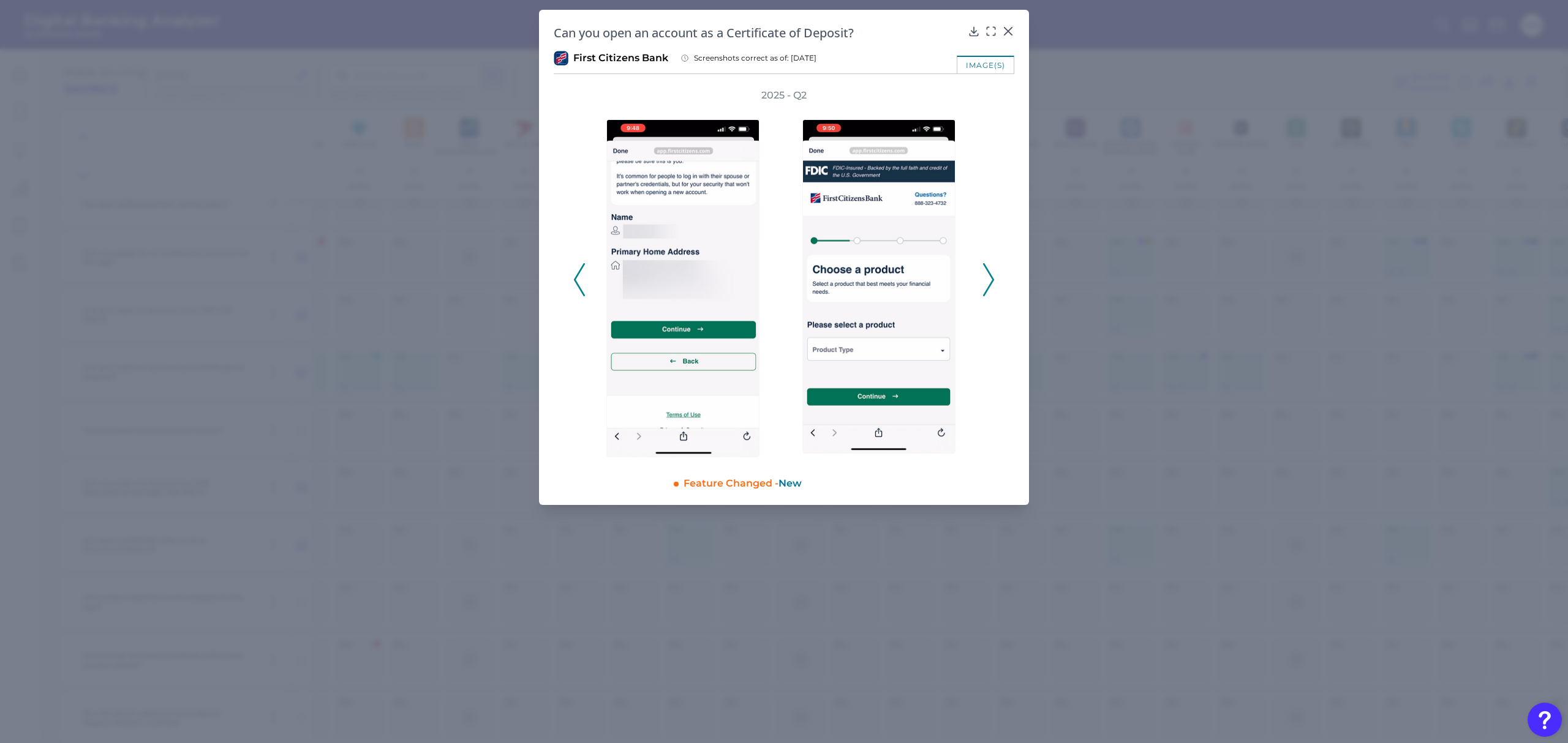
click at [987, 283] on icon at bounding box center [988, 280] width 11 height 33
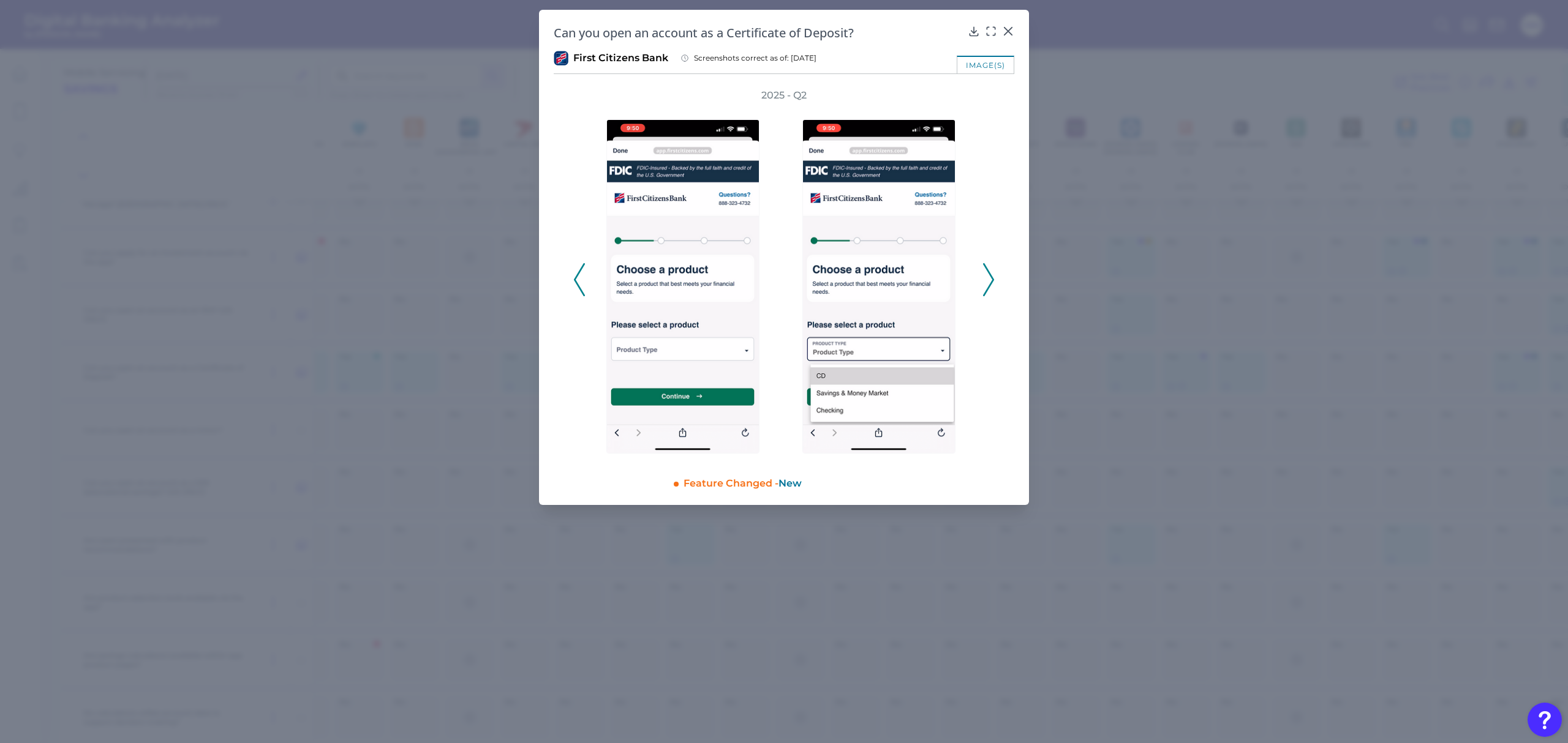
click at [987, 283] on icon at bounding box center [988, 280] width 11 height 33
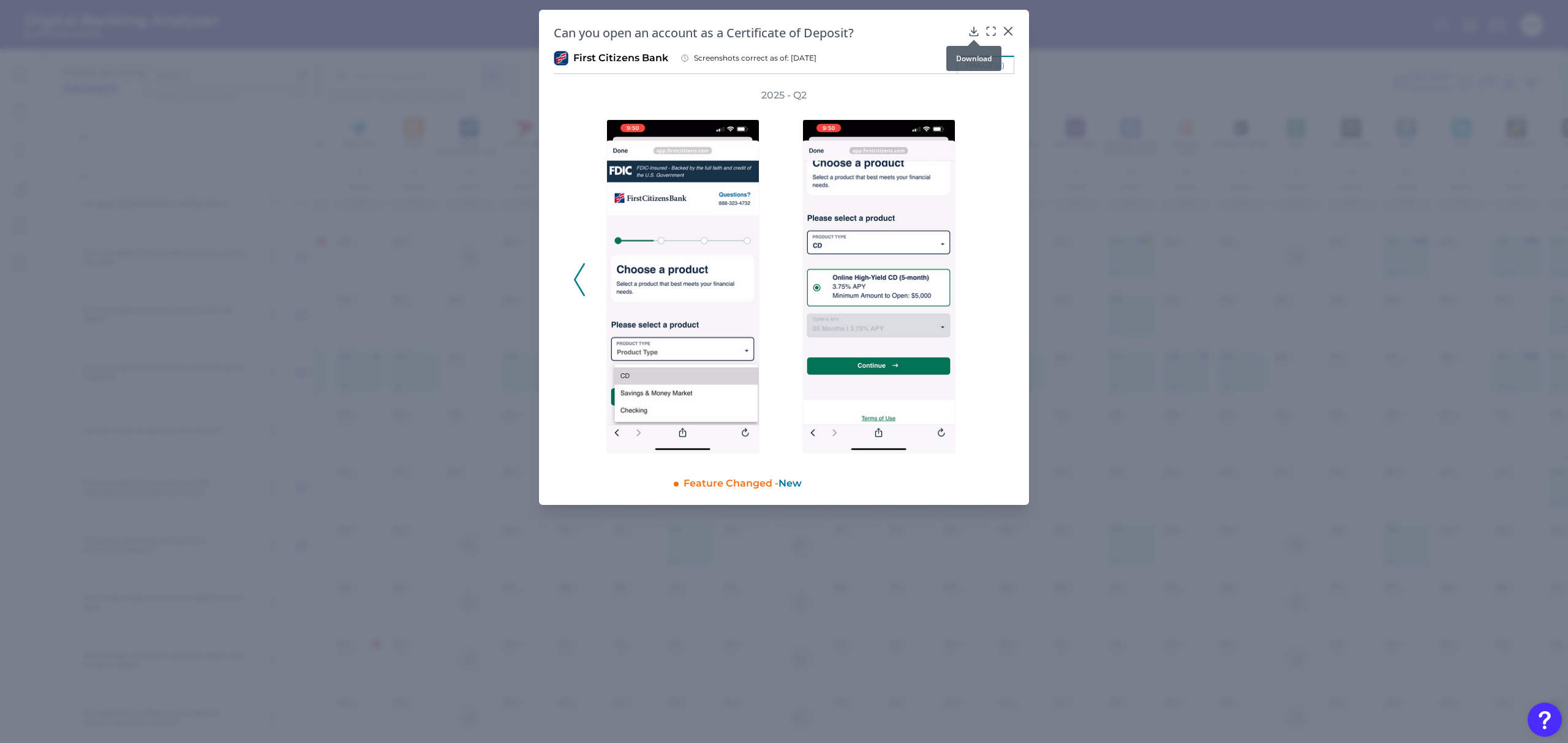
click at [971, 33] on icon at bounding box center [973, 31] width 12 height 12
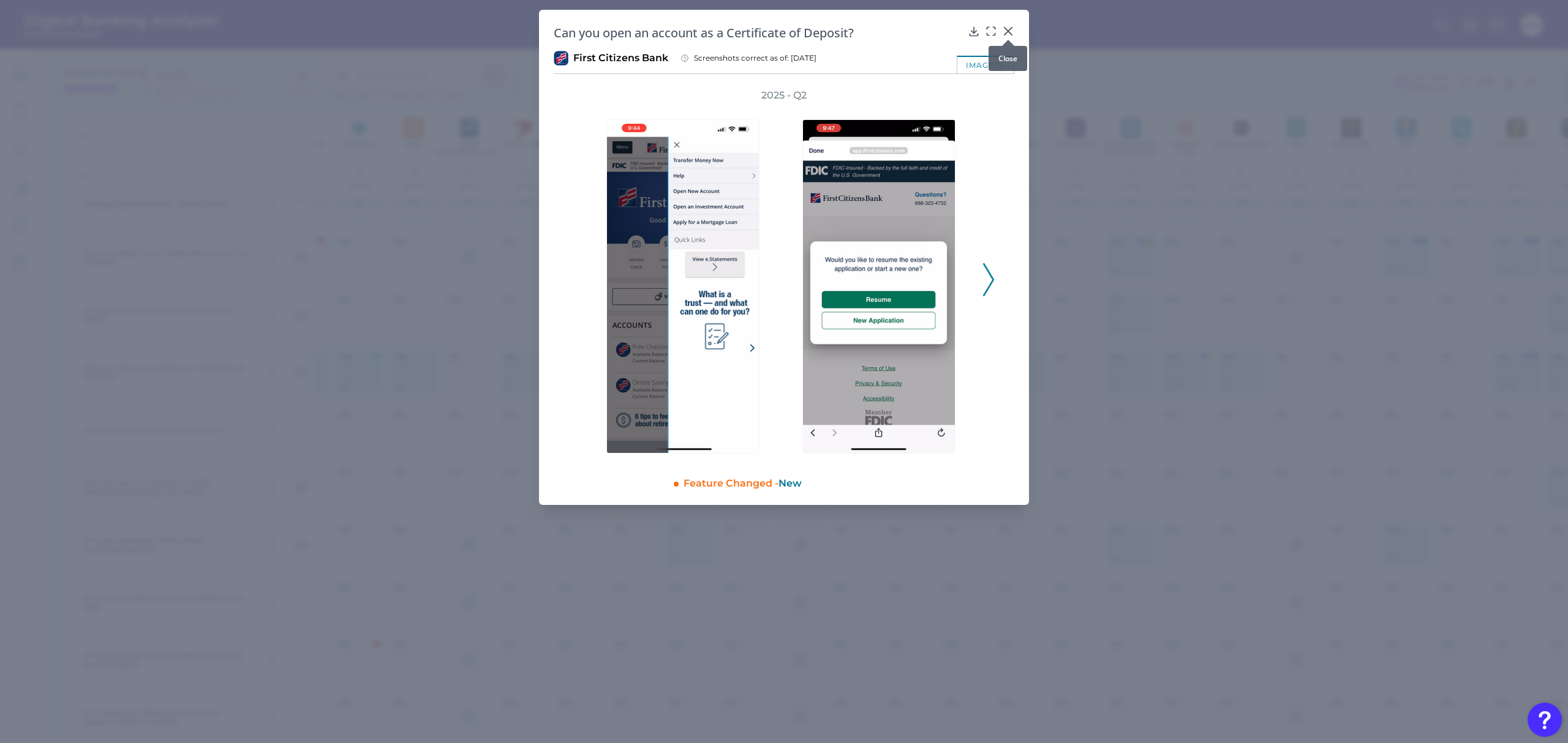
click at [1009, 25] on icon at bounding box center [1007, 31] width 12 height 12
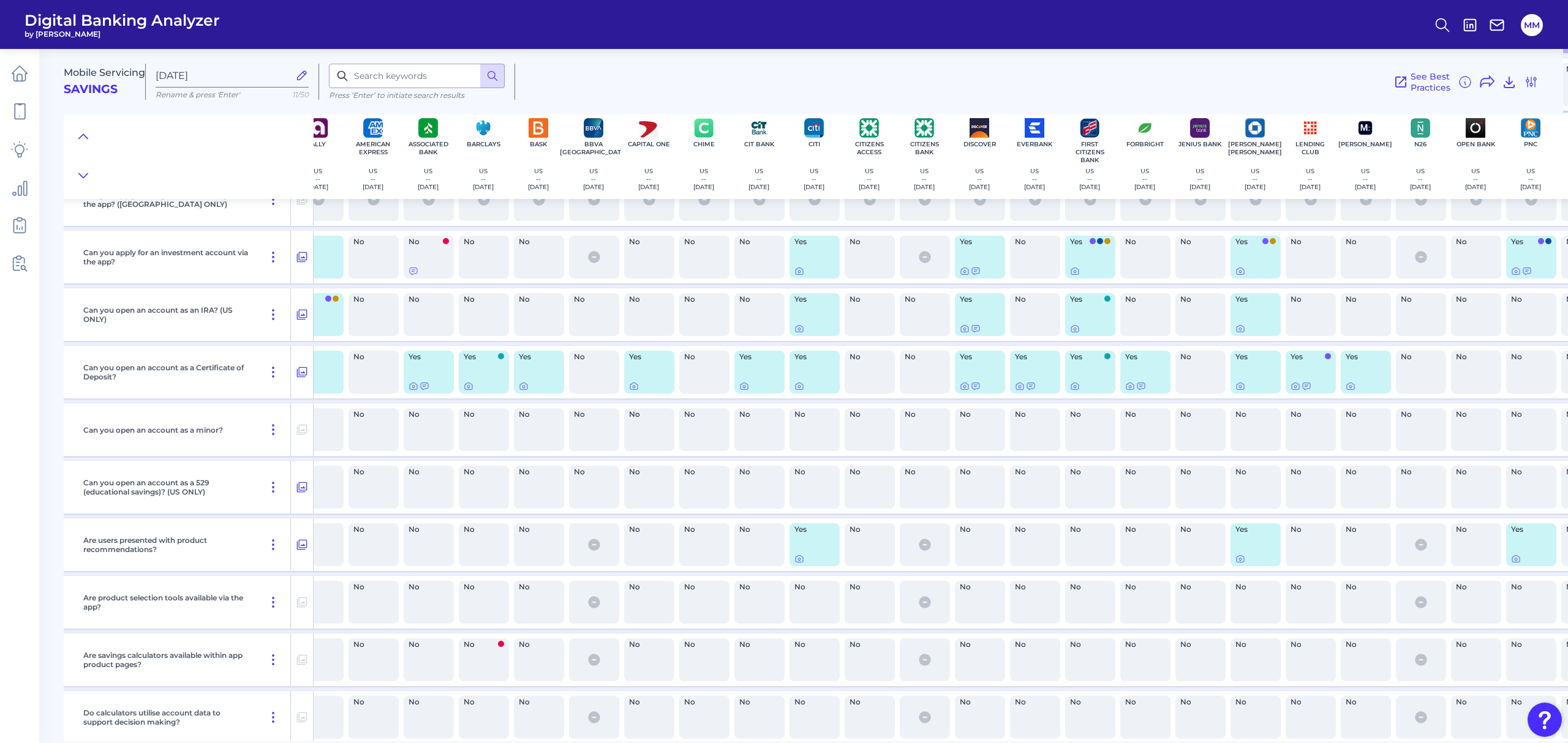
scroll to position [9283, 23]
click at [1305, 390] on icon at bounding box center [1306, 386] width 7 height 7
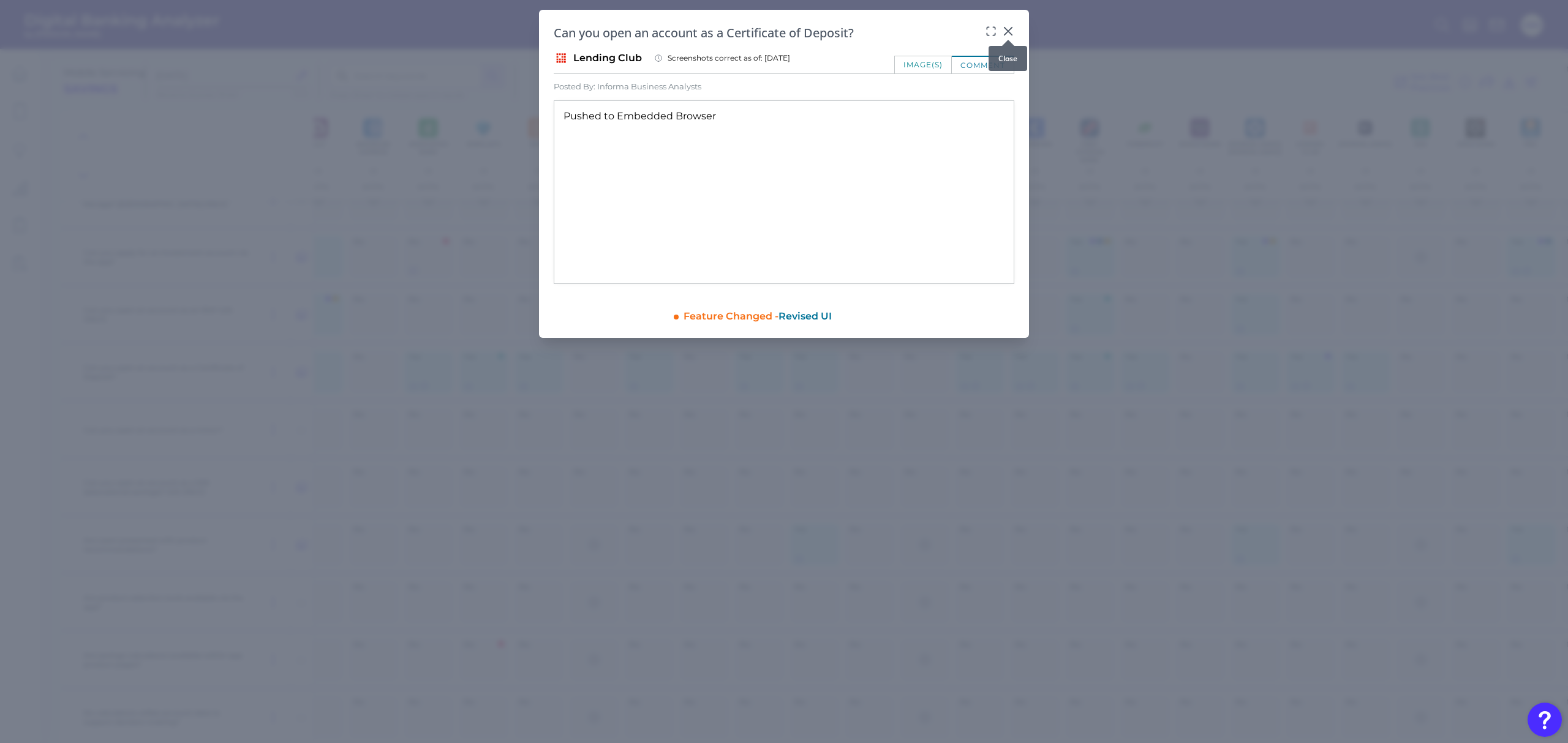
click at [1009, 32] on icon at bounding box center [1007, 31] width 12 height 12
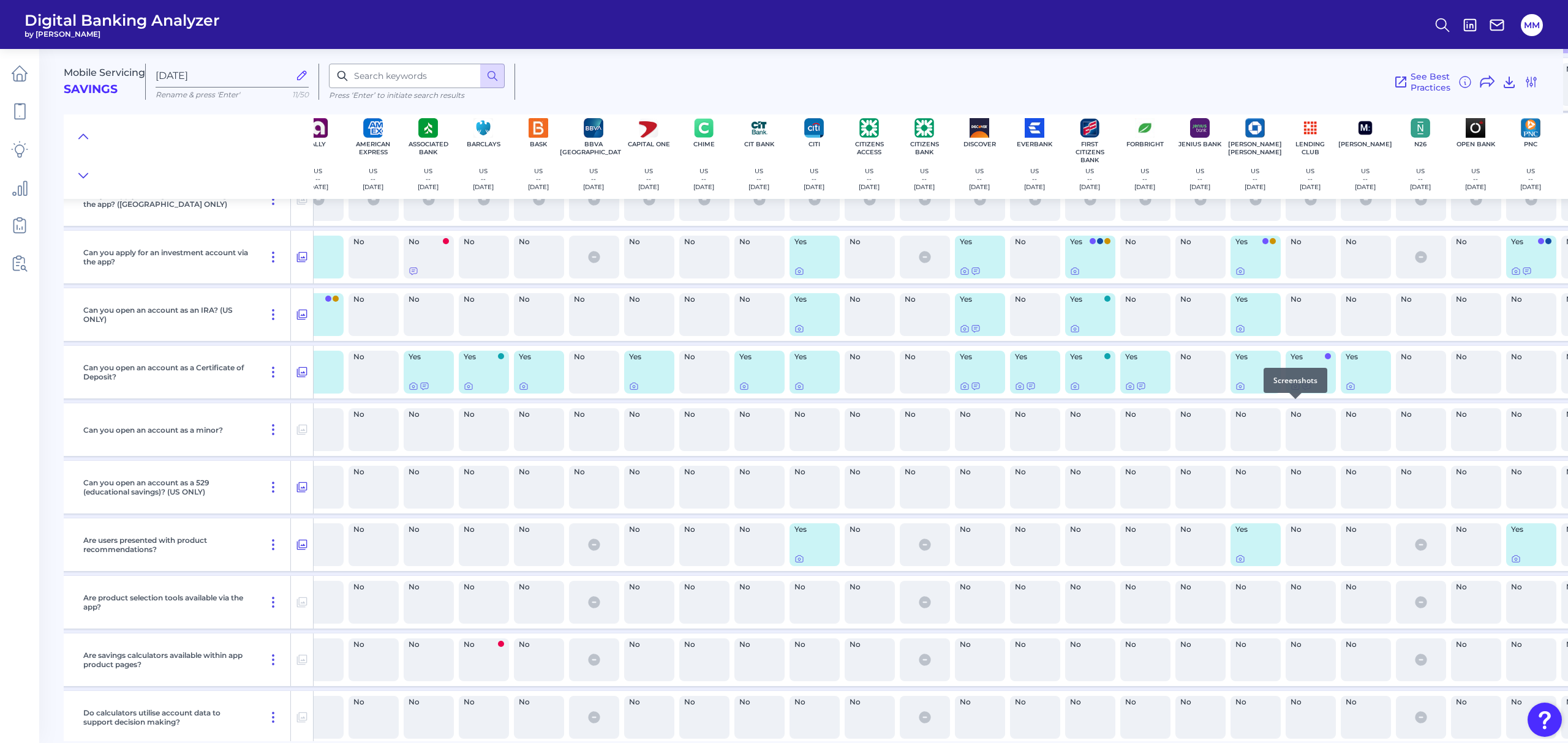
click at [1291, 391] on icon at bounding box center [1295, 386] width 10 height 10
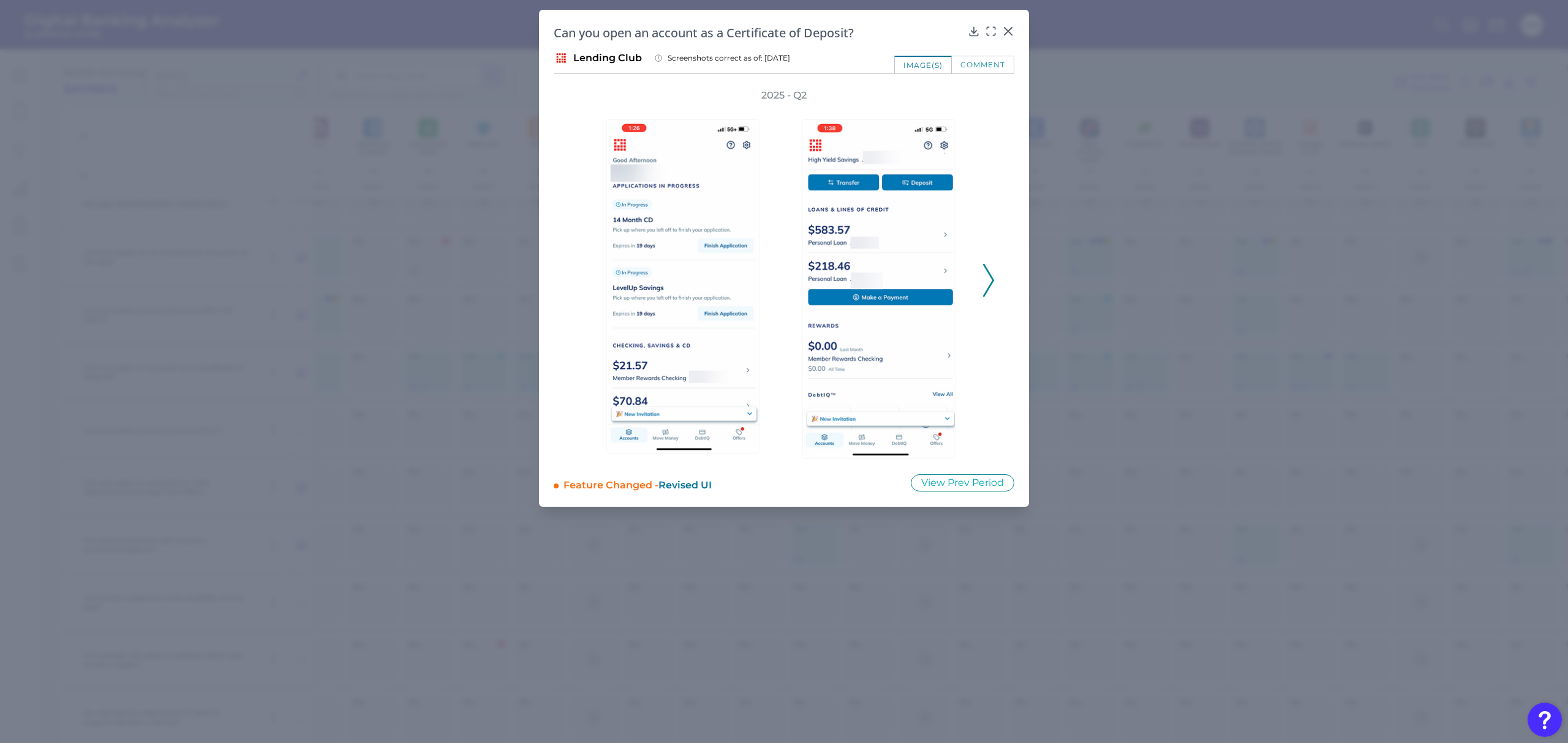
click at [994, 286] on icon at bounding box center [988, 281] width 11 height 33
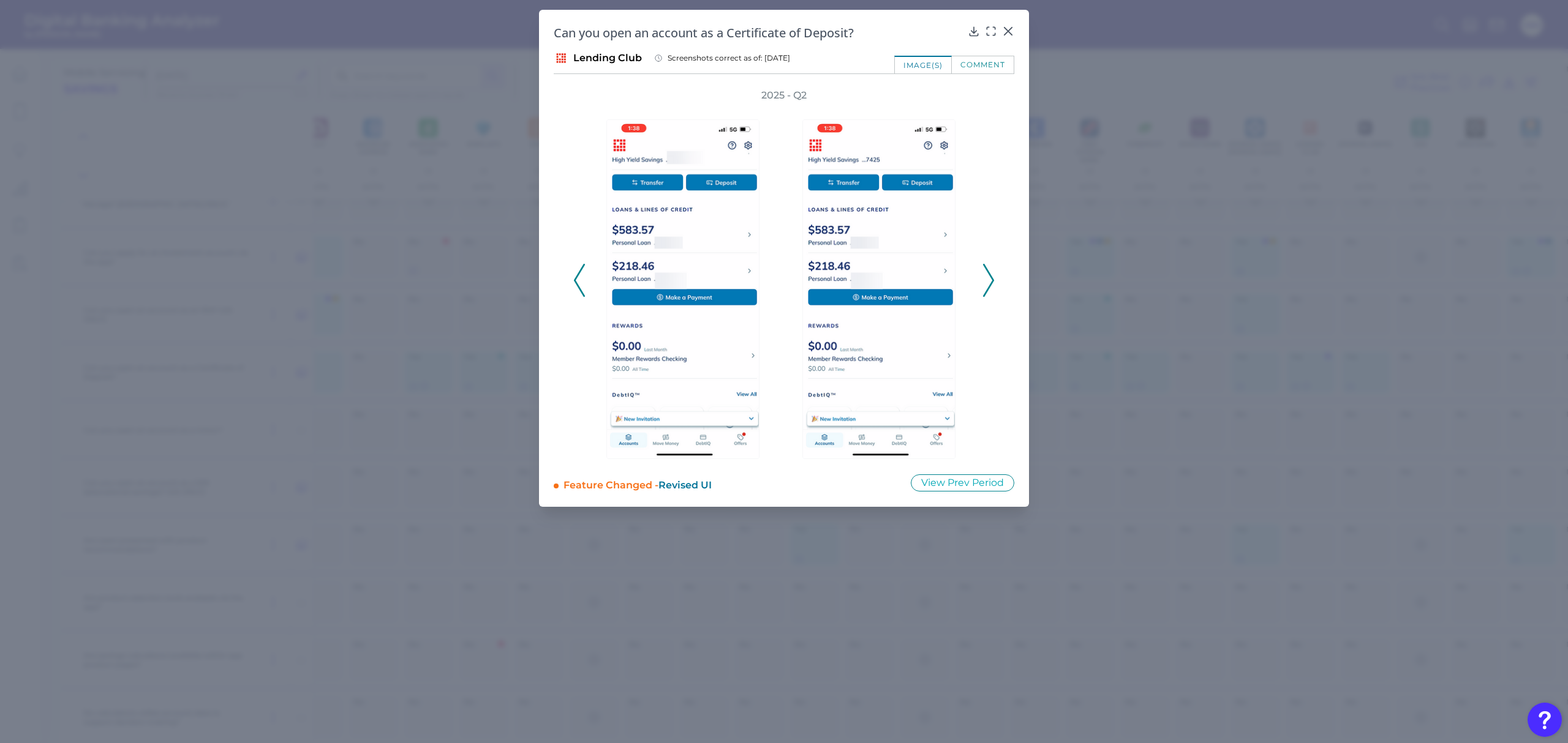
click at [994, 286] on icon at bounding box center [988, 281] width 11 height 33
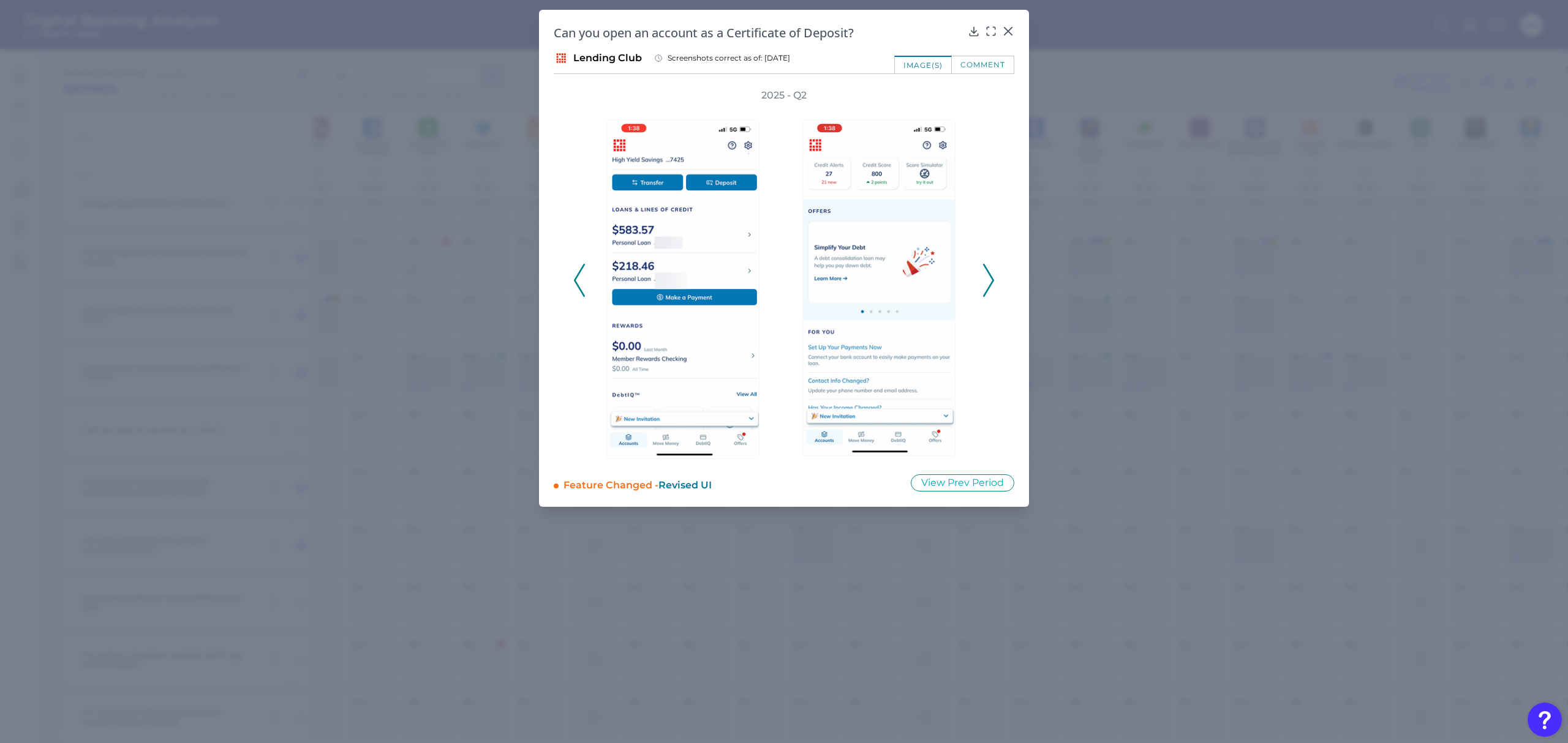
click at [994, 286] on icon at bounding box center [988, 281] width 11 height 33
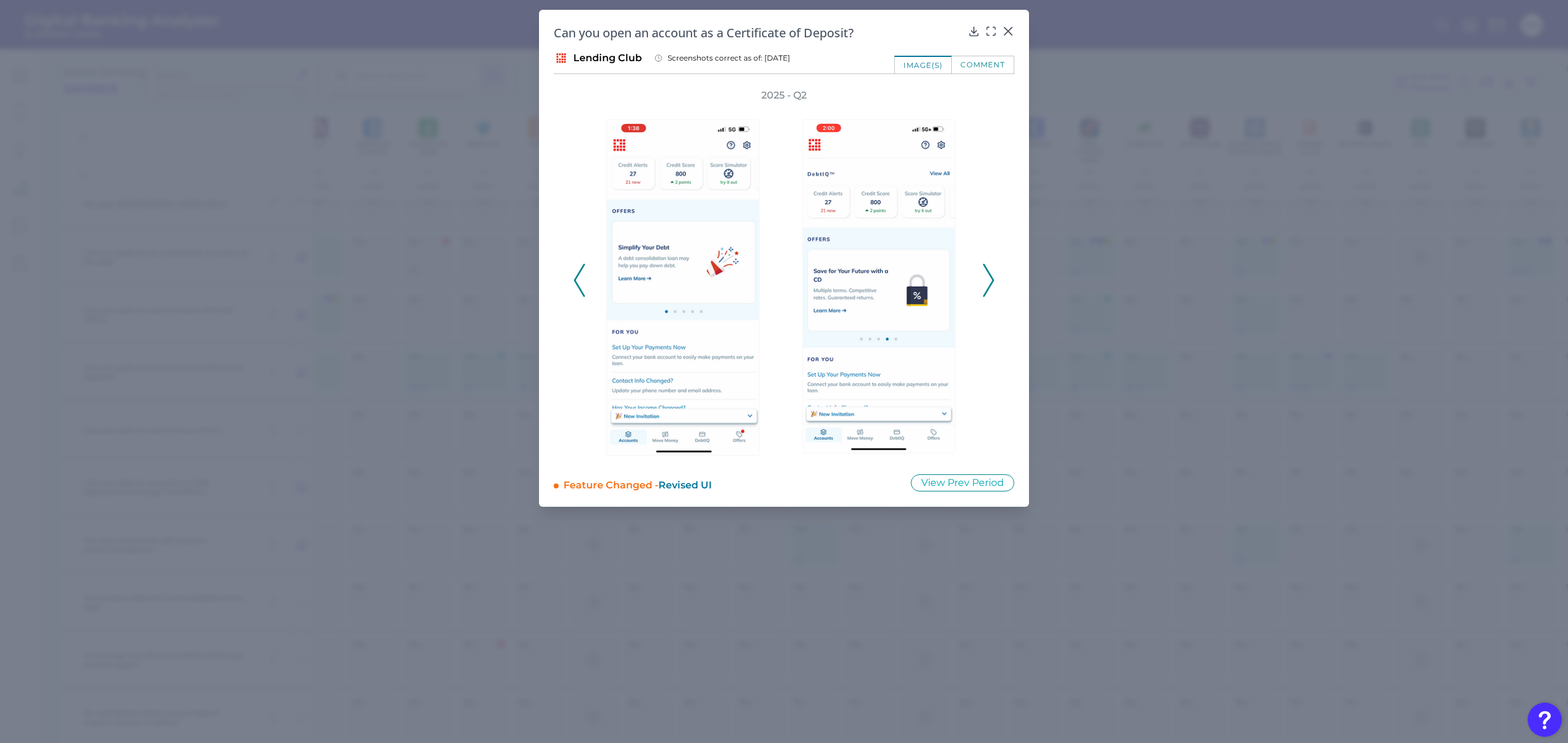
drag, startPoint x: 994, startPoint y: 286, endPoint x: 982, endPoint y: 280, distance: 13.4
click at [983, 280] on icon at bounding box center [988, 281] width 11 height 33
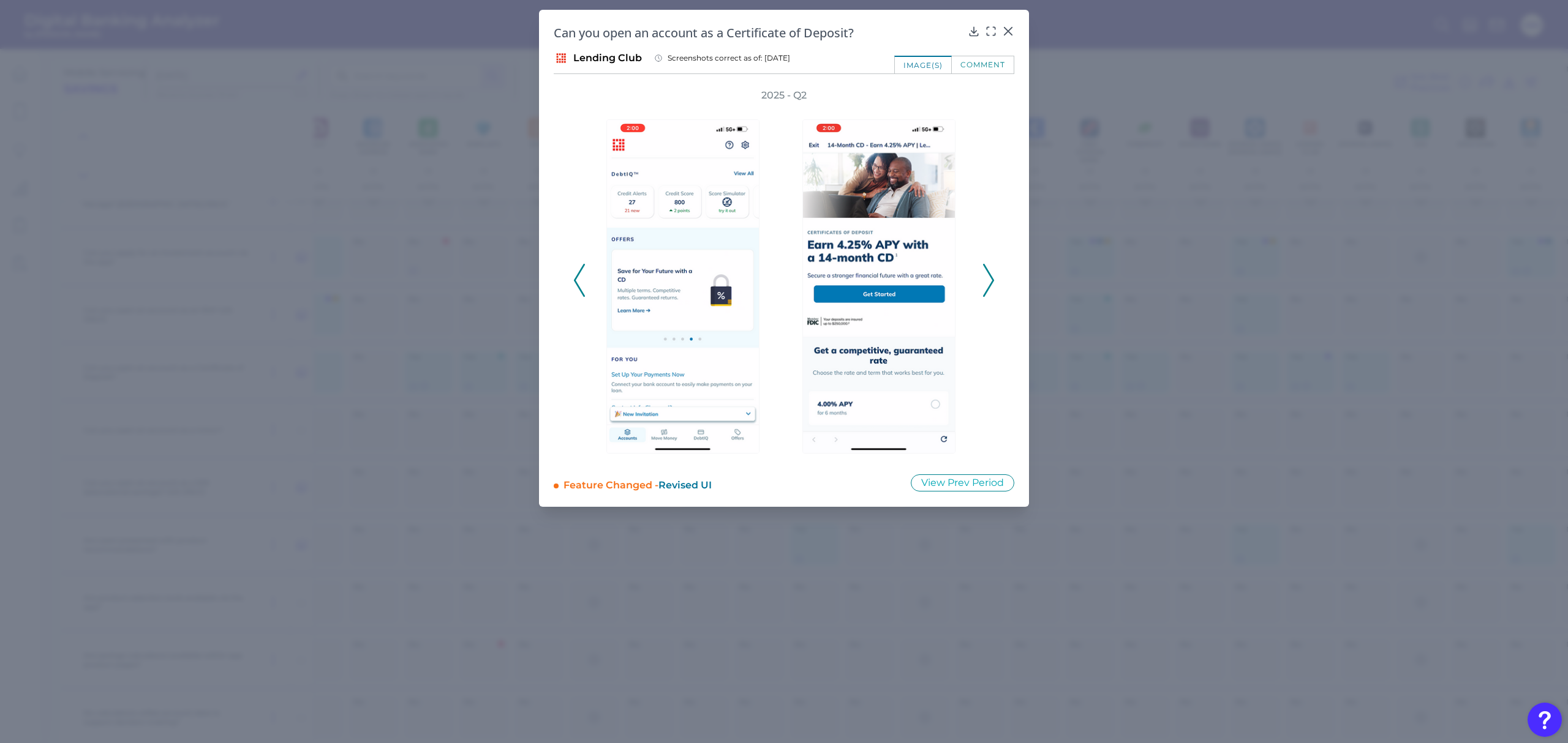
click at [983, 280] on icon at bounding box center [988, 281] width 11 height 33
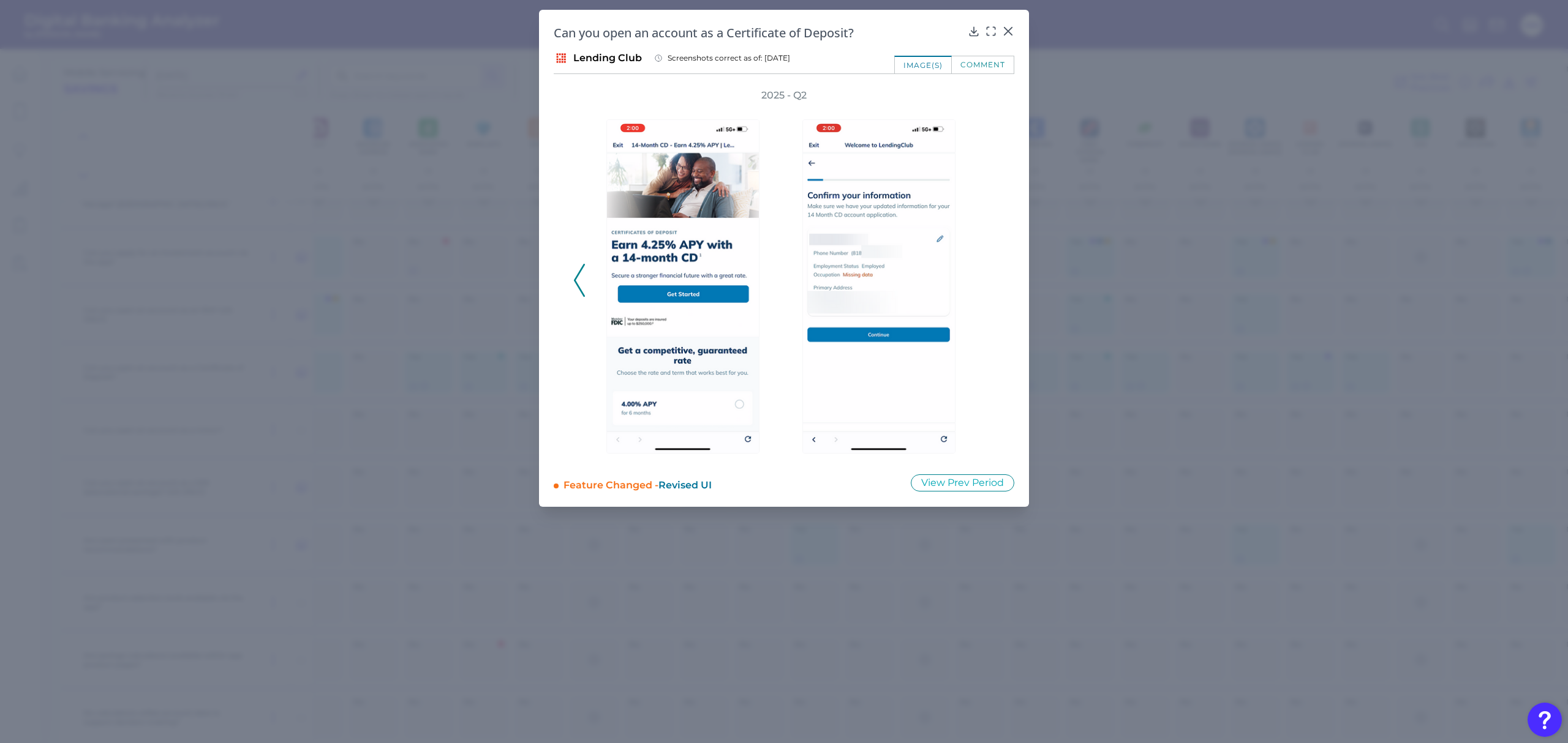
click at [982, 280] on div "2025 - Q2" at bounding box center [783, 274] width 421 height 371
click at [971, 35] on div at bounding box center [973, 39] width 12 height 12
click at [971, 30] on icon at bounding box center [974, 31] width 8 height 8
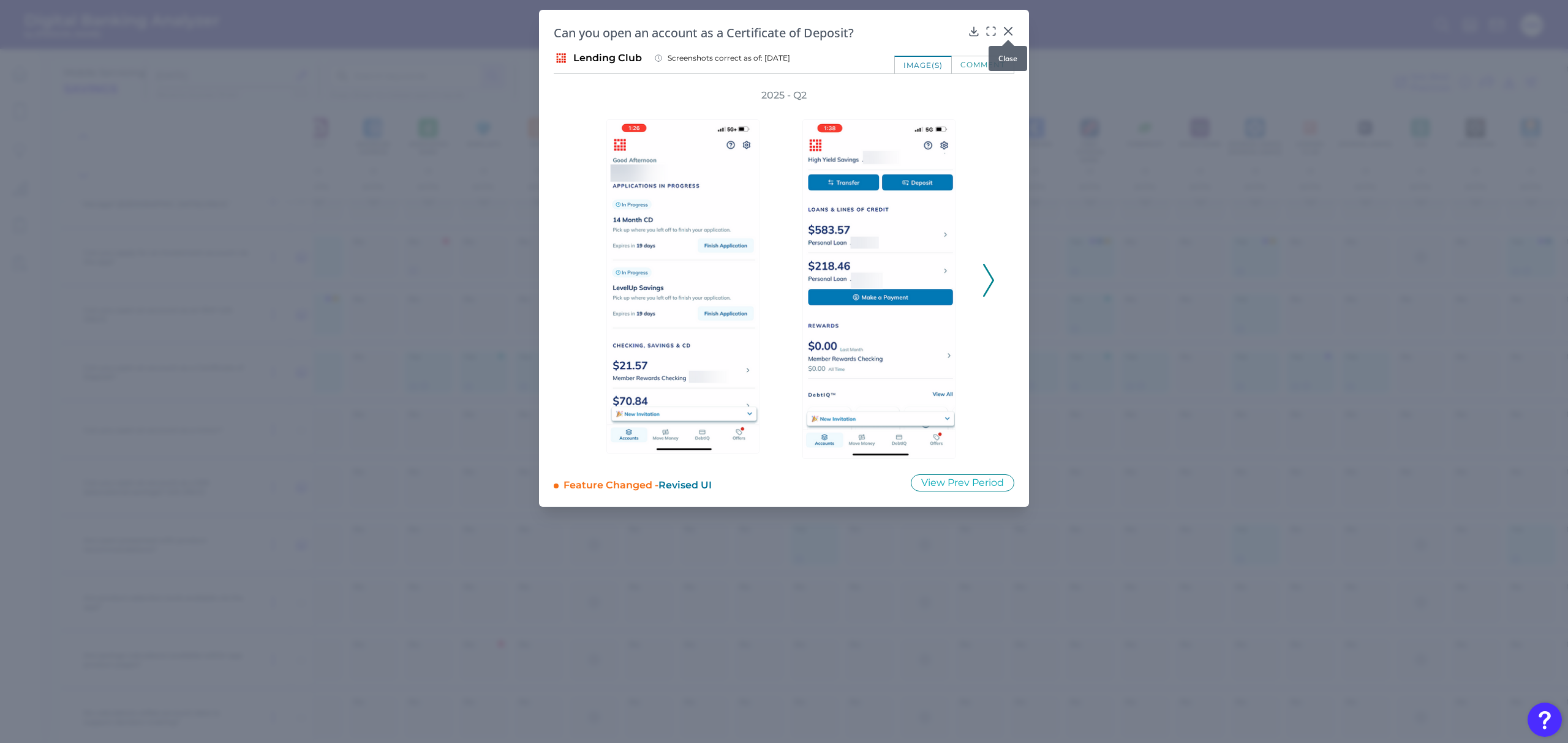
click at [1005, 30] on icon at bounding box center [1007, 31] width 12 height 12
